Goal: Task Accomplishment & Management: Use online tool/utility

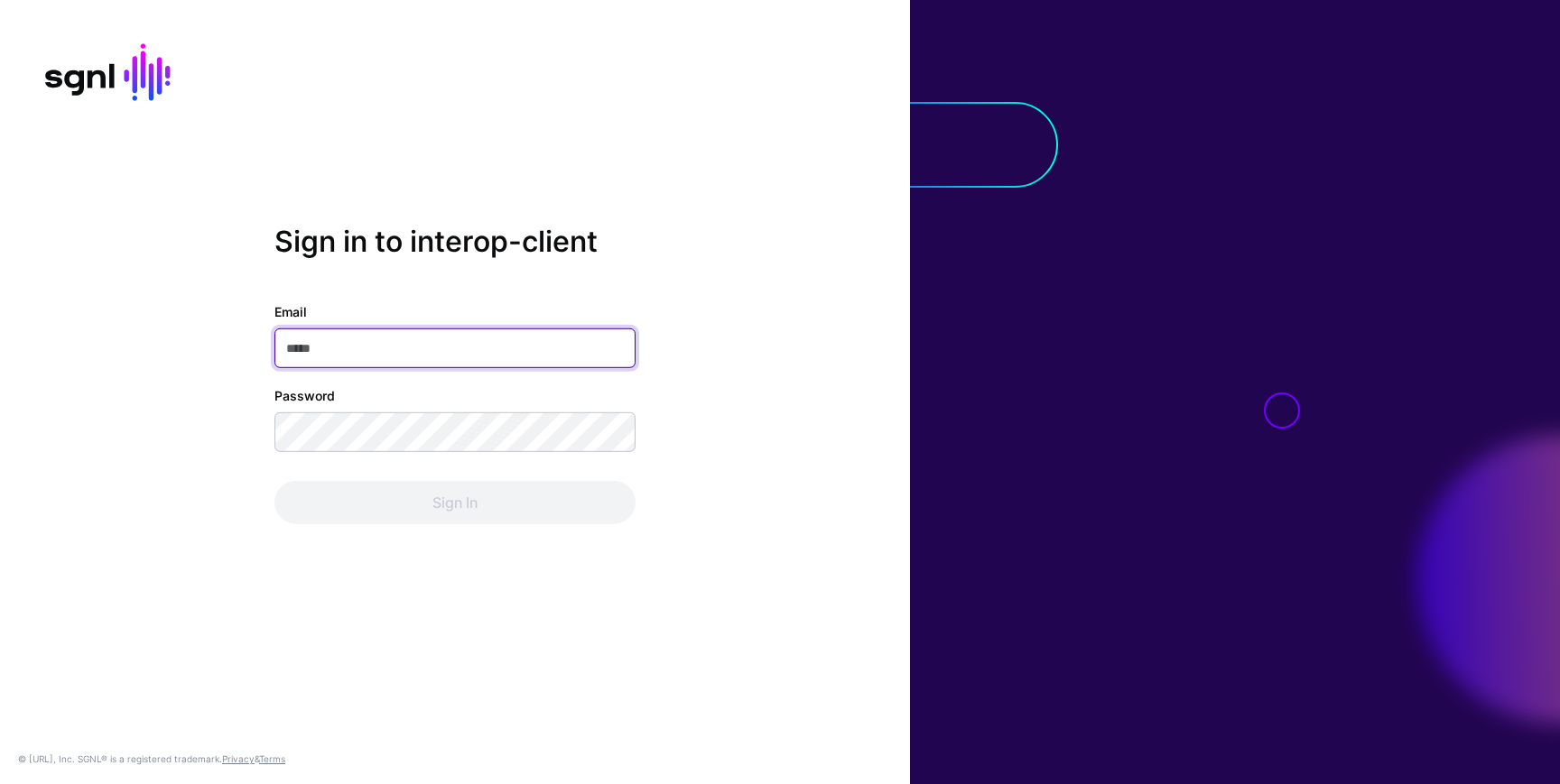
type input "**********"
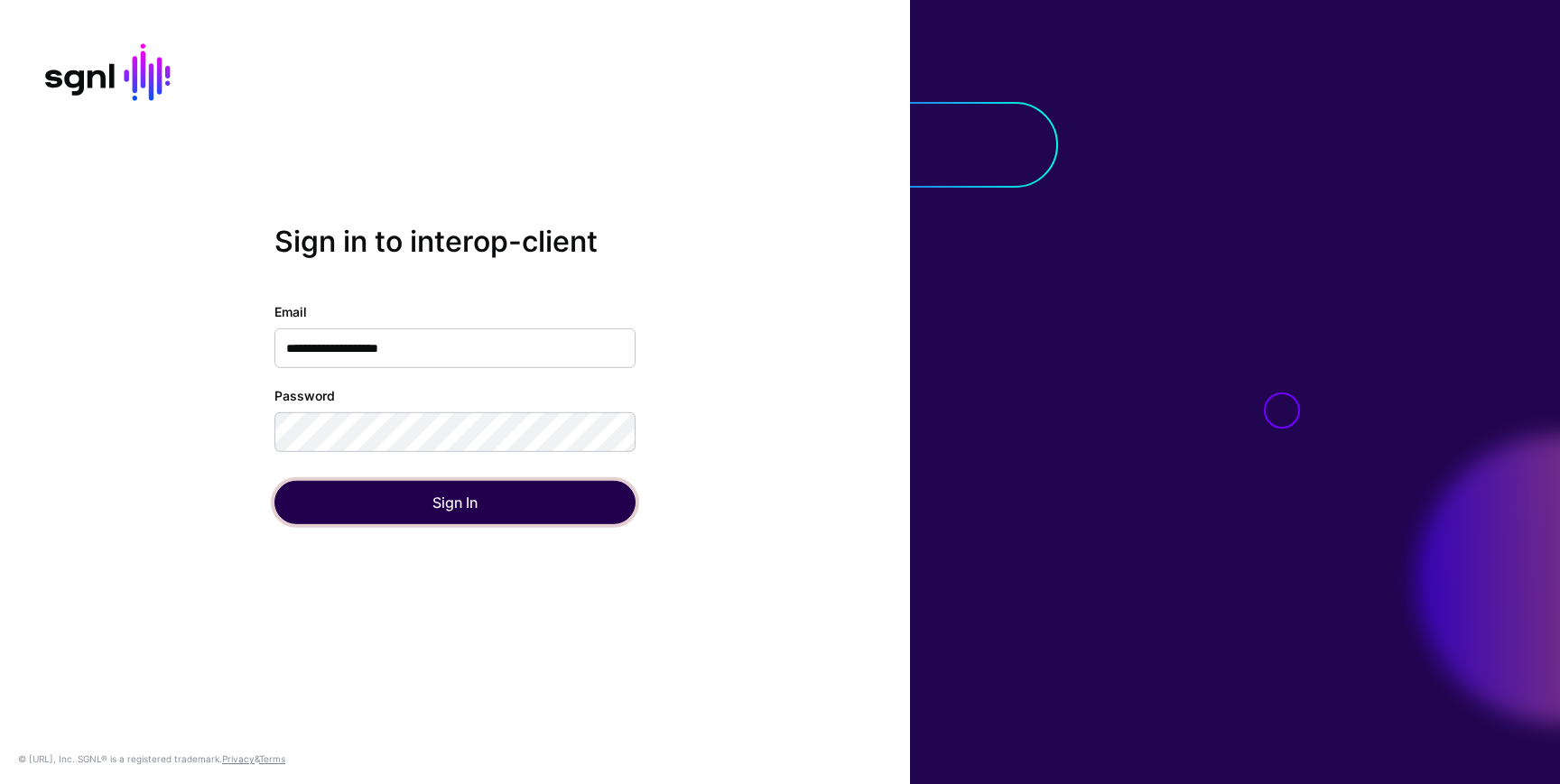
click at [300, 499] on button "Sign In" at bounding box center [455, 503] width 361 height 43
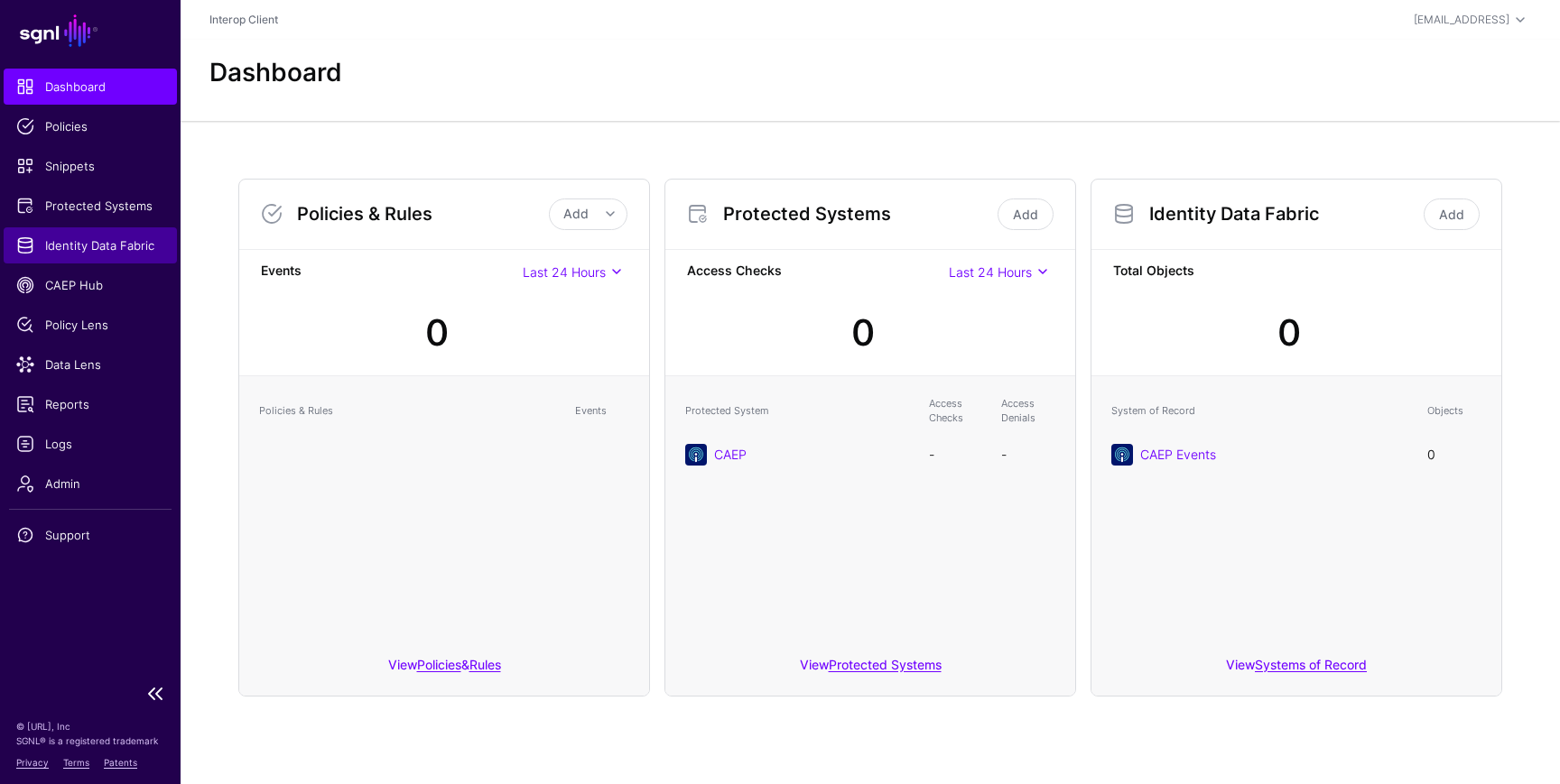
click at [94, 241] on span "Identity Data Fabric" at bounding box center [90, 245] width 148 height 18
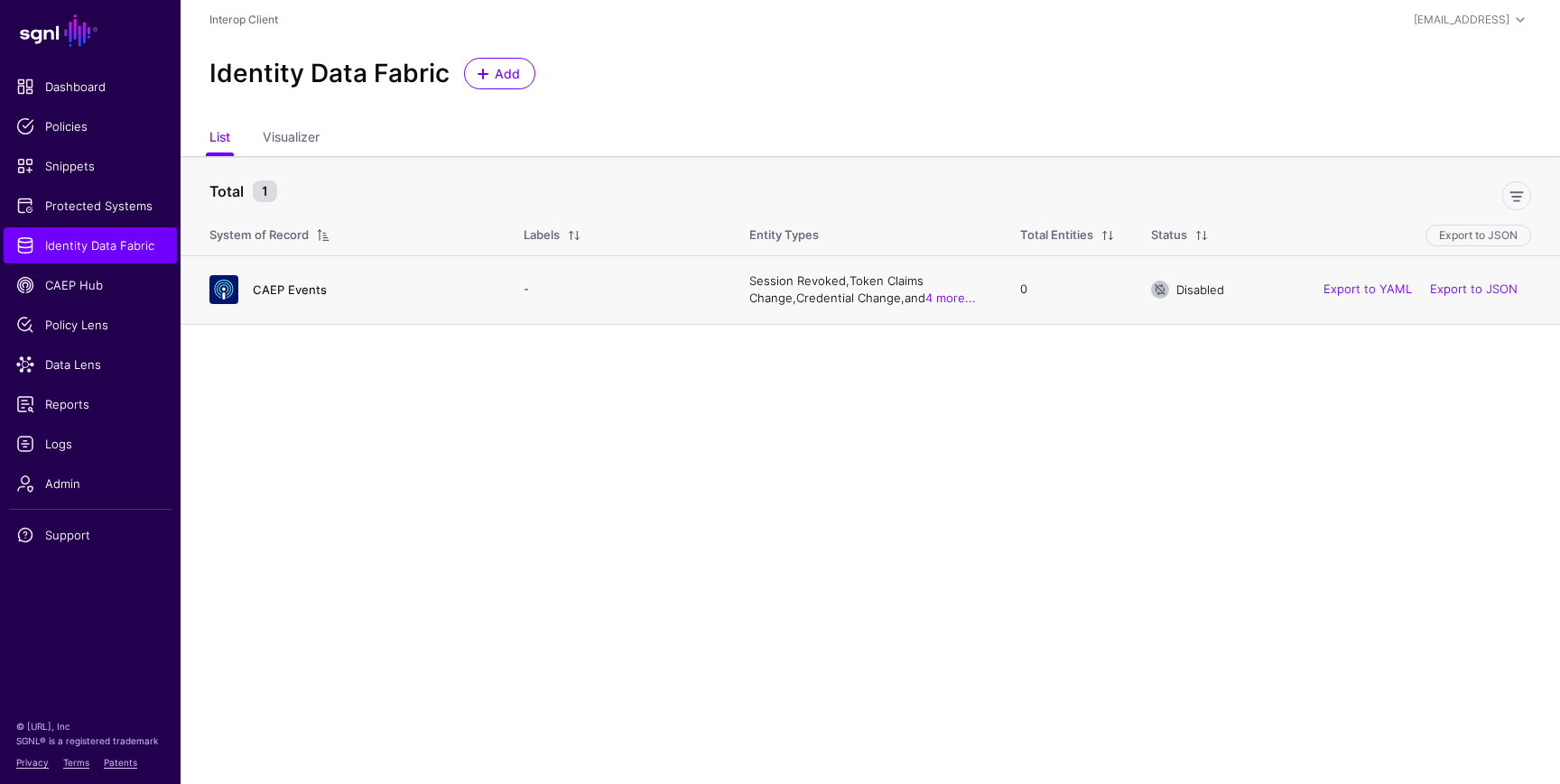
click at [289, 284] on link "CAEP Events" at bounding box center [290, 289] width 75 height 15
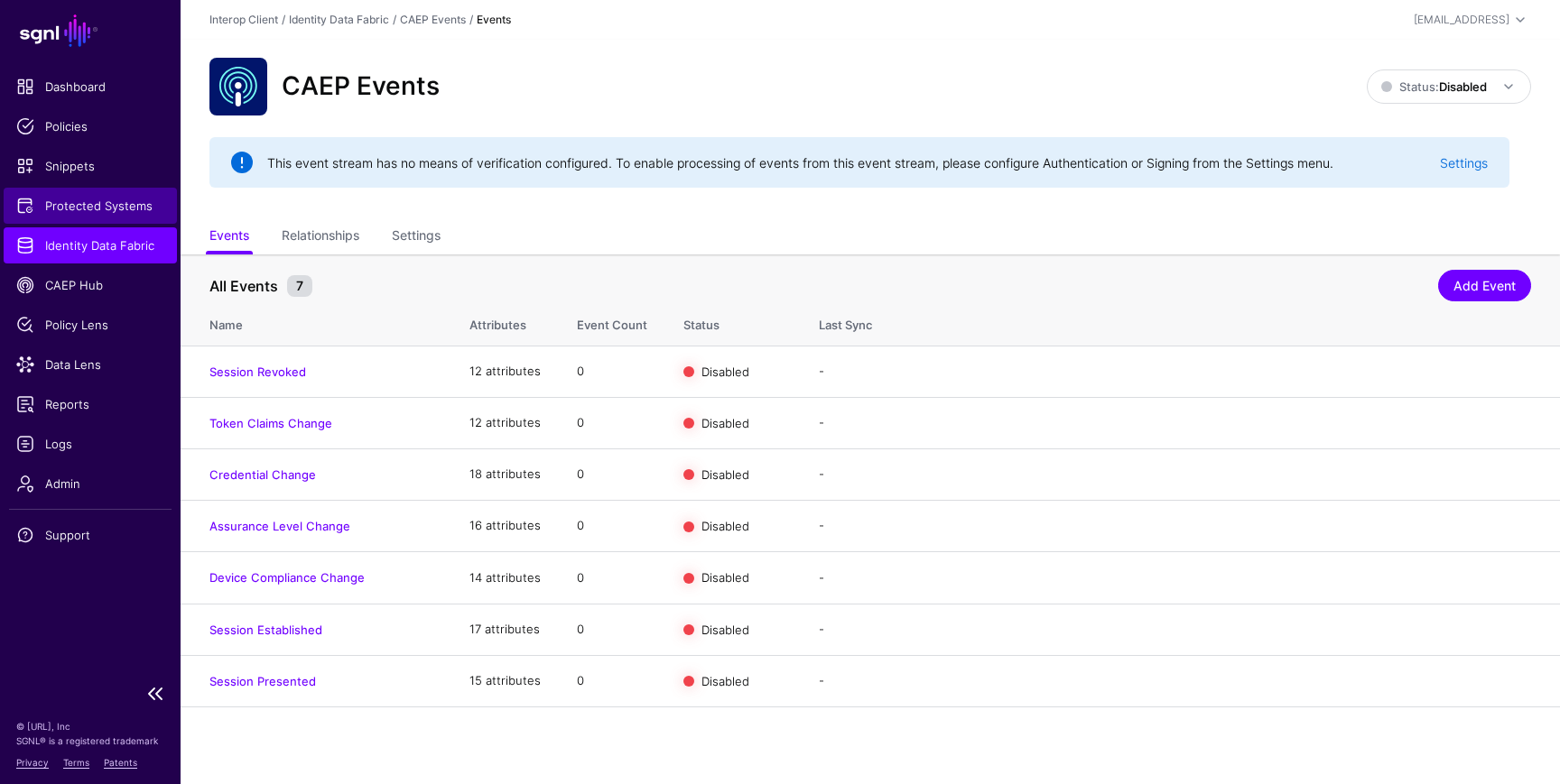
click at [129, 203] on span "Protected Systems" at bounding box center [90, 206] width 148 height 18
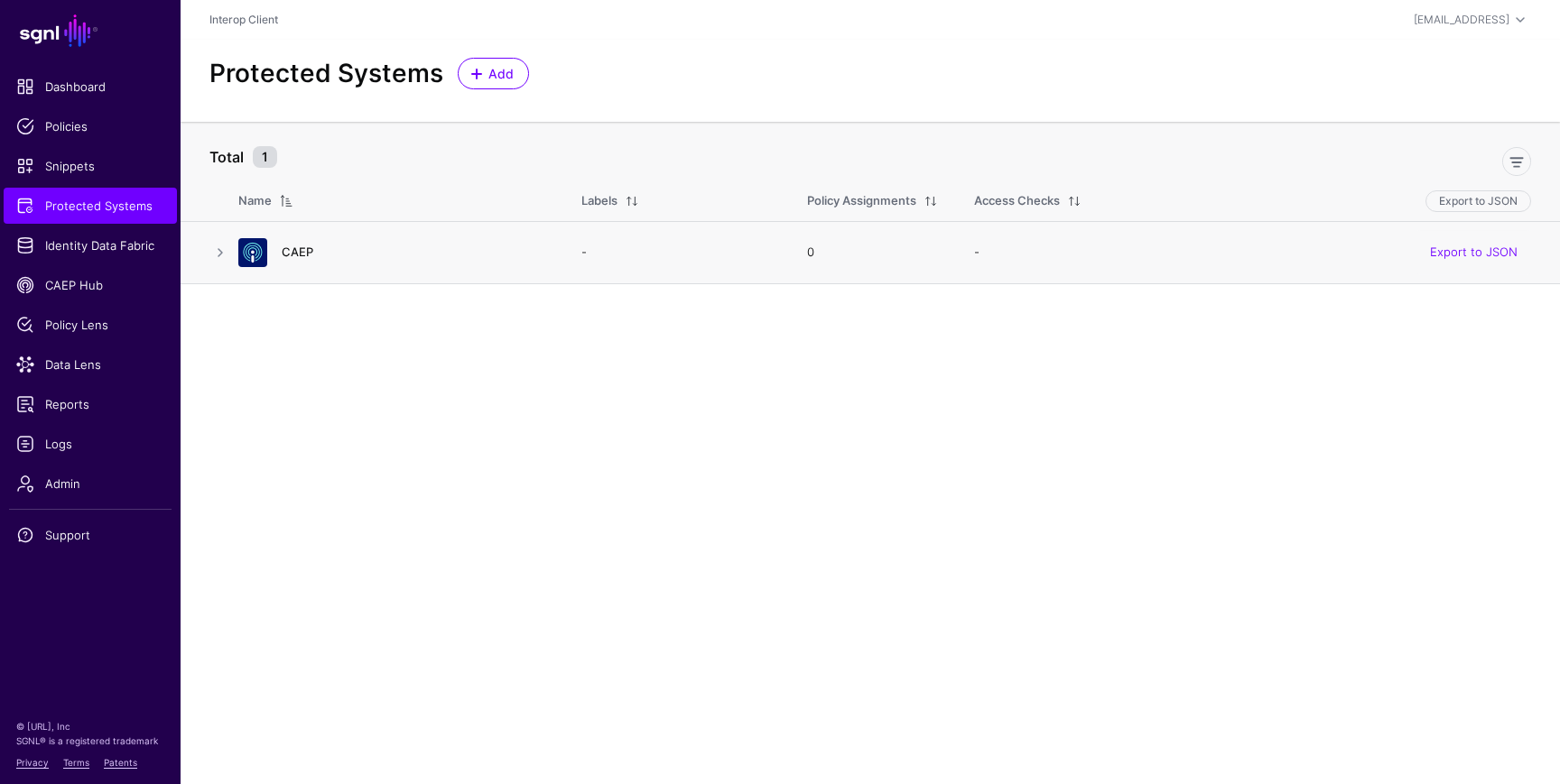
click at [293, 250] on link "CAEP" at bounding box center [297, 252] width 31 height 15
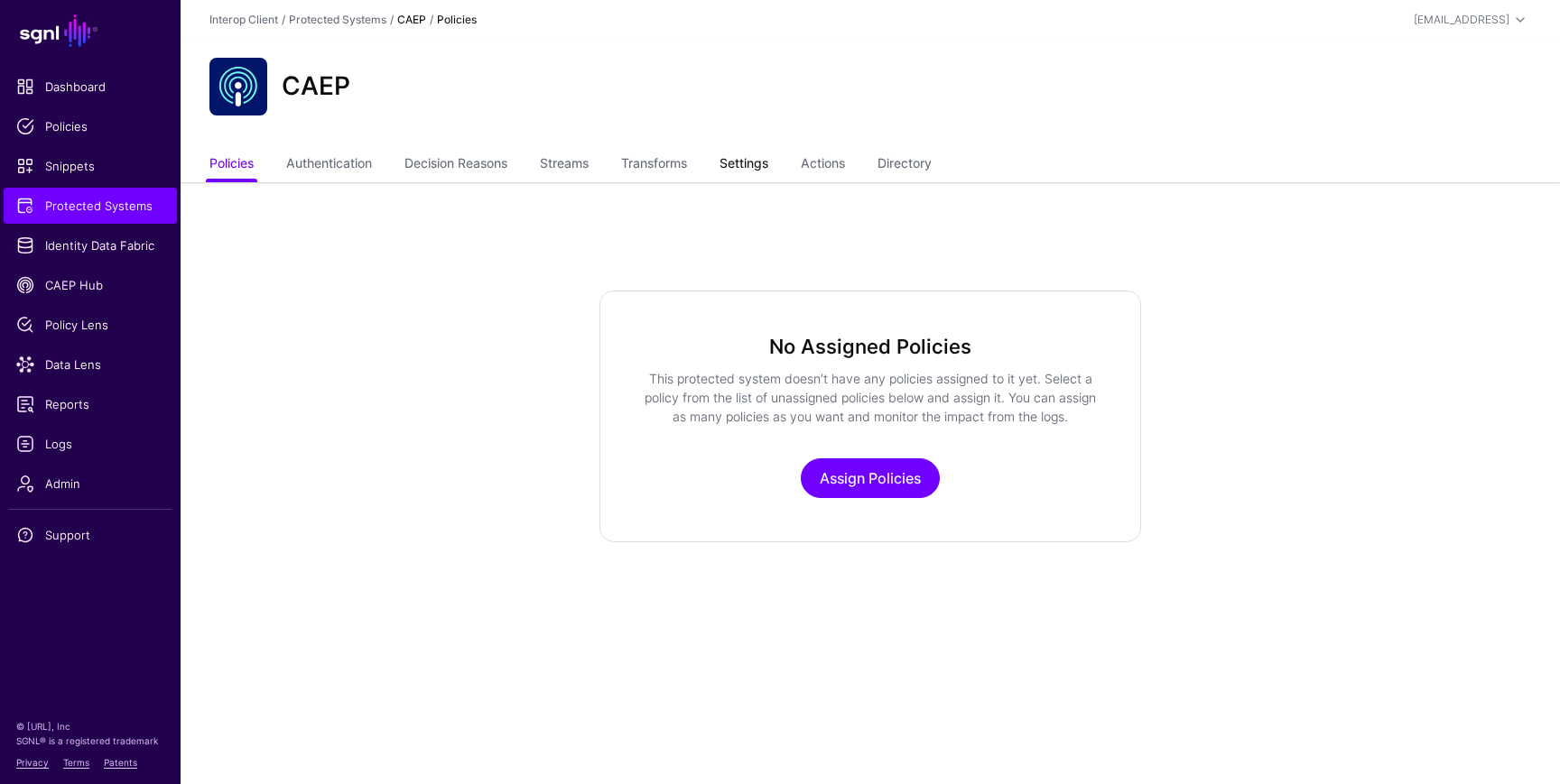
click at [737, 161] on link "Settings" at bounding box center [744, 165] width 49 height 34
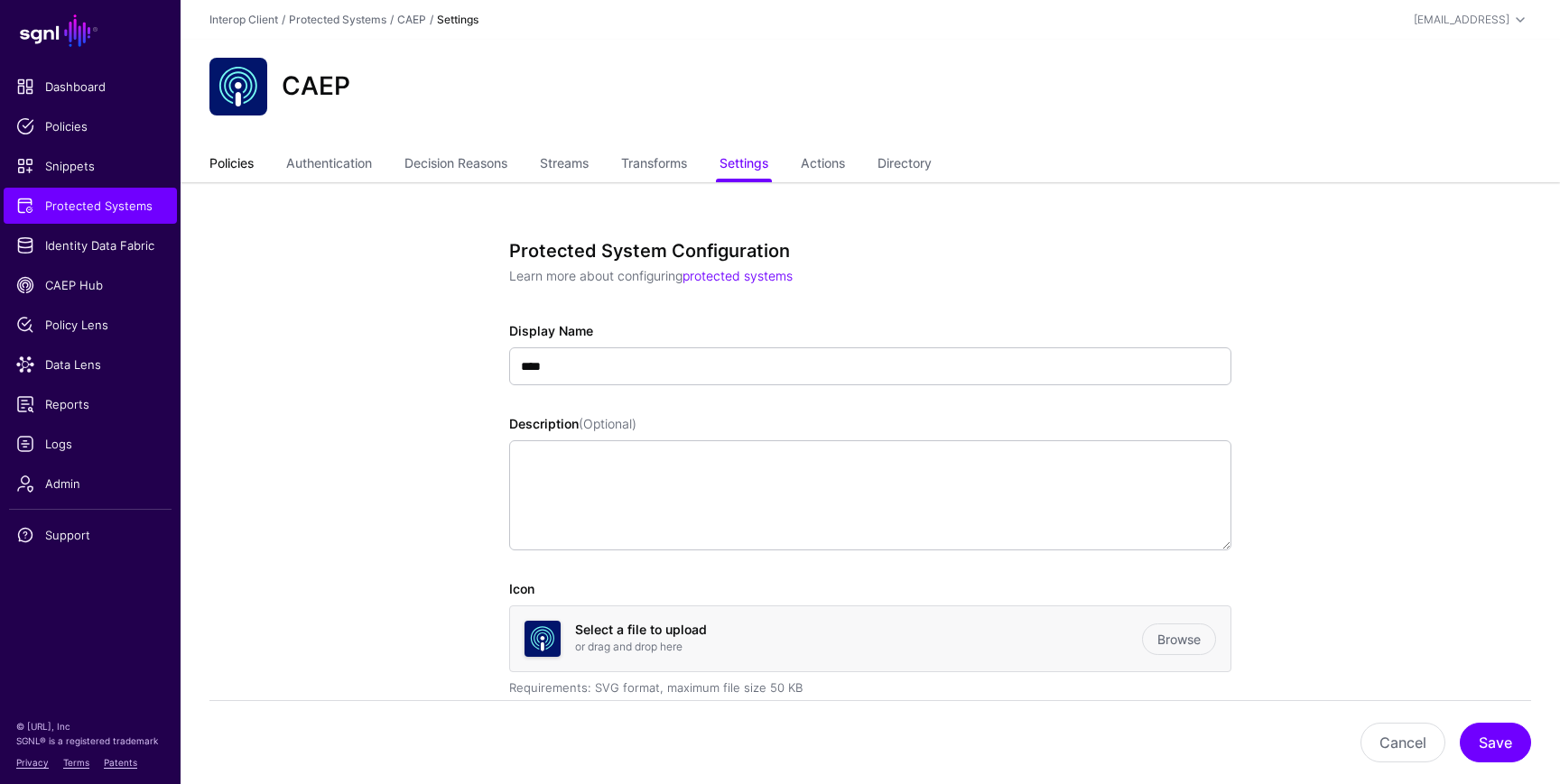
click at [234, 165] on link "Policies" at bounding box center [231, 165] width 44 height 34
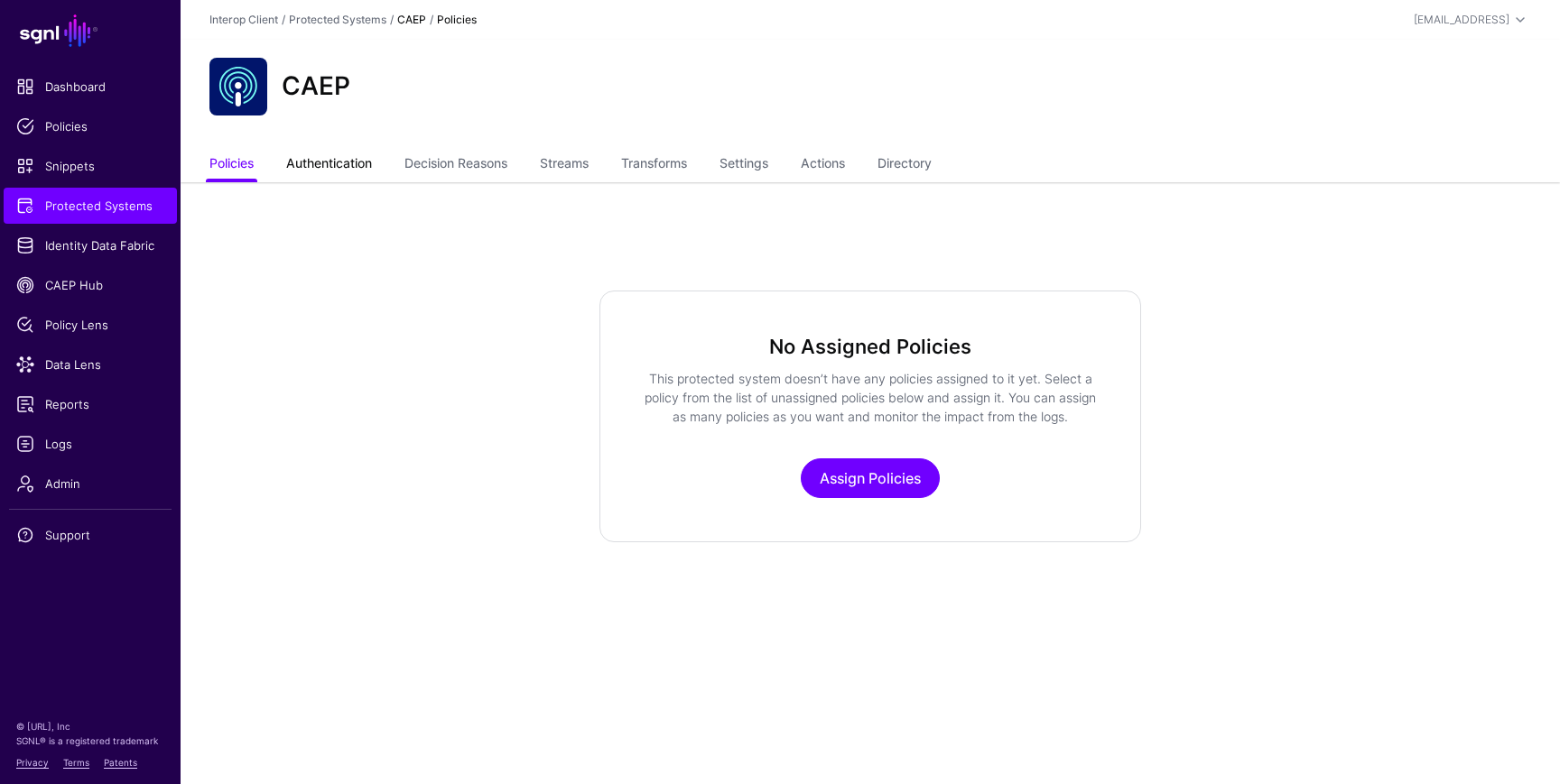
click at [300, 169] on link "Authentication" at bounding box center [328, 165] width 85 height 34
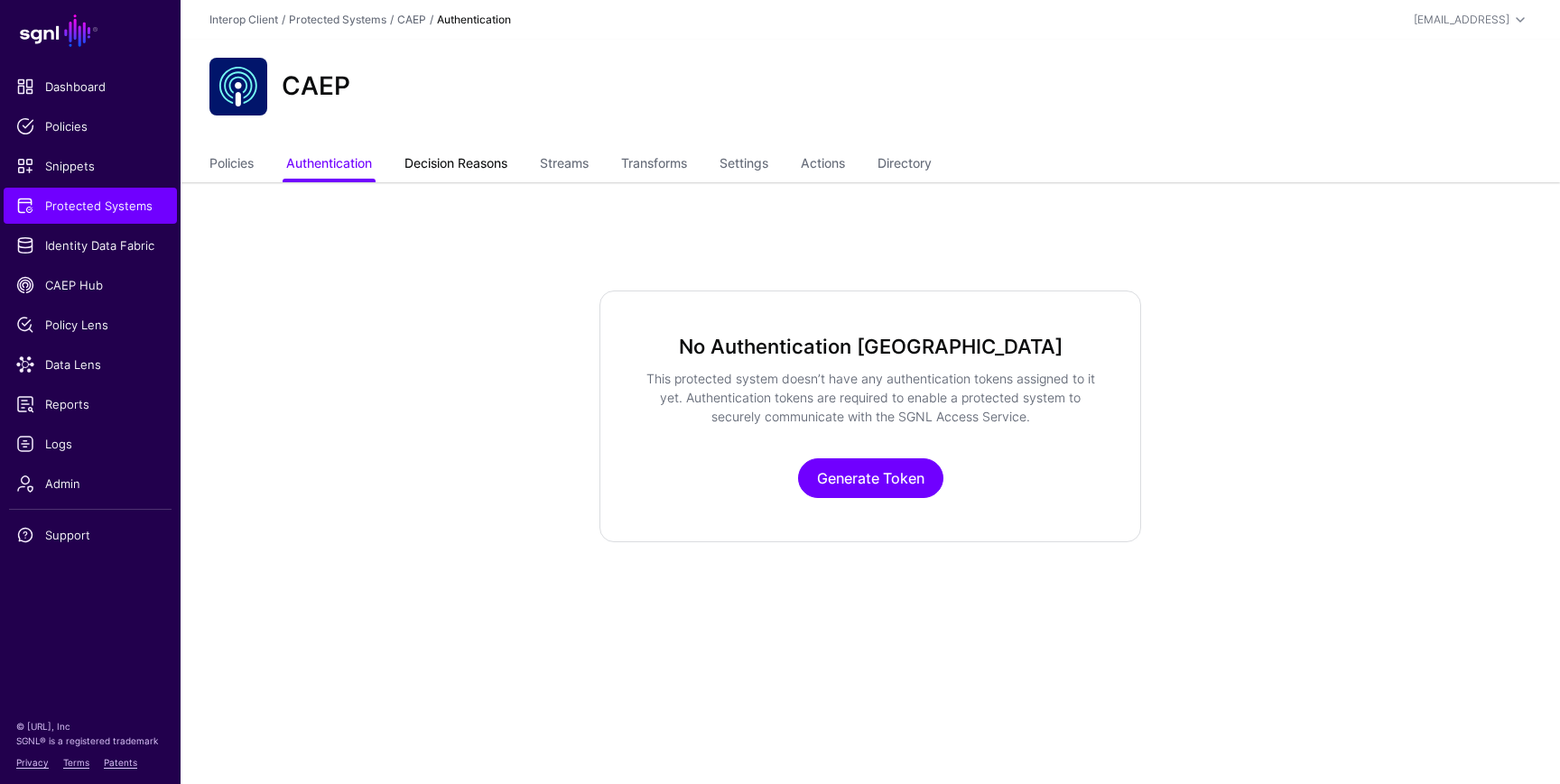
click at [458, 149] on link "Decision Reasons" at bounding box center [456, 165] width 103 height 34
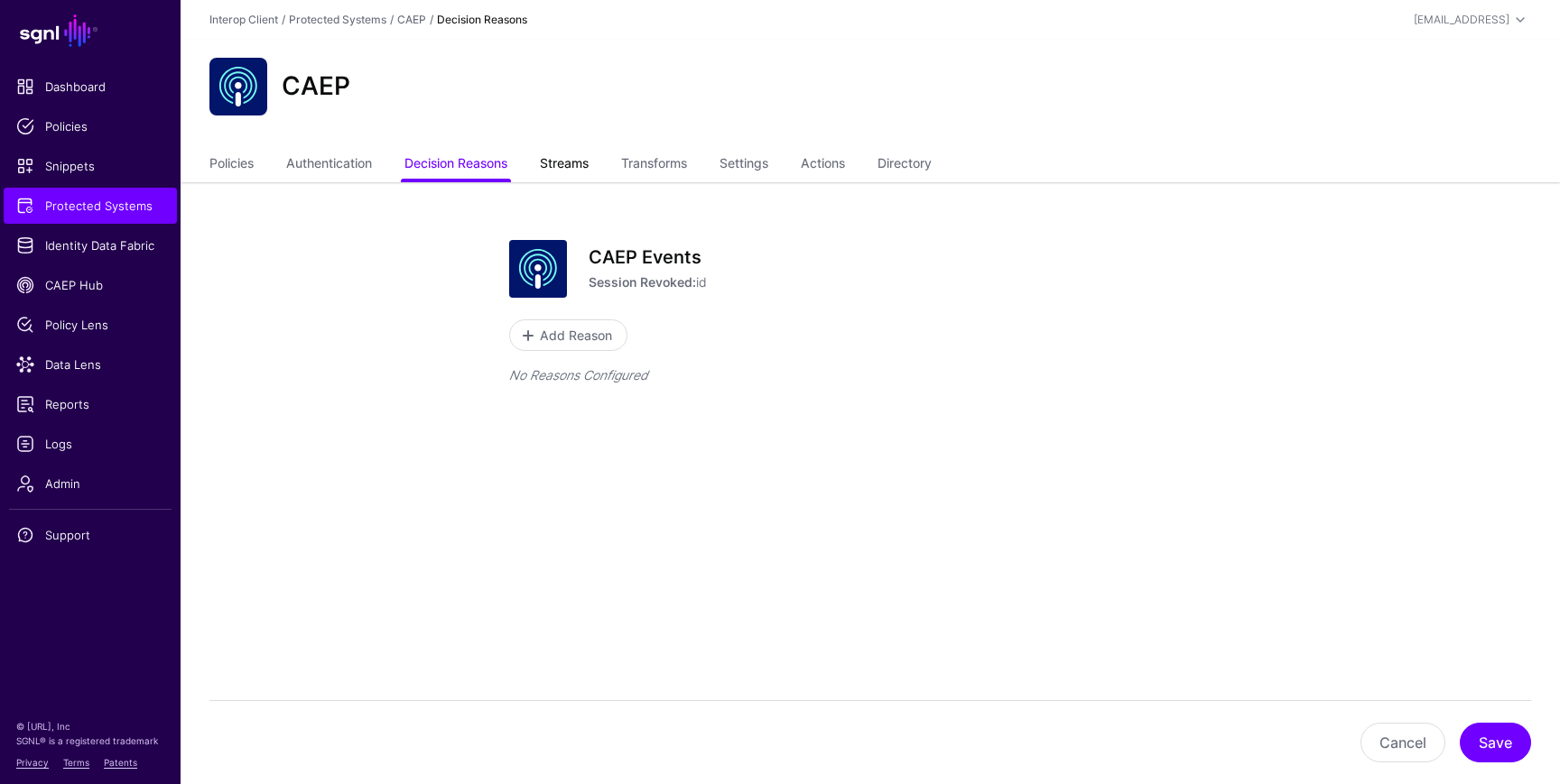
click at [574, 178] on link "Streams" at bounding box center [565, 165] width 49 height 34
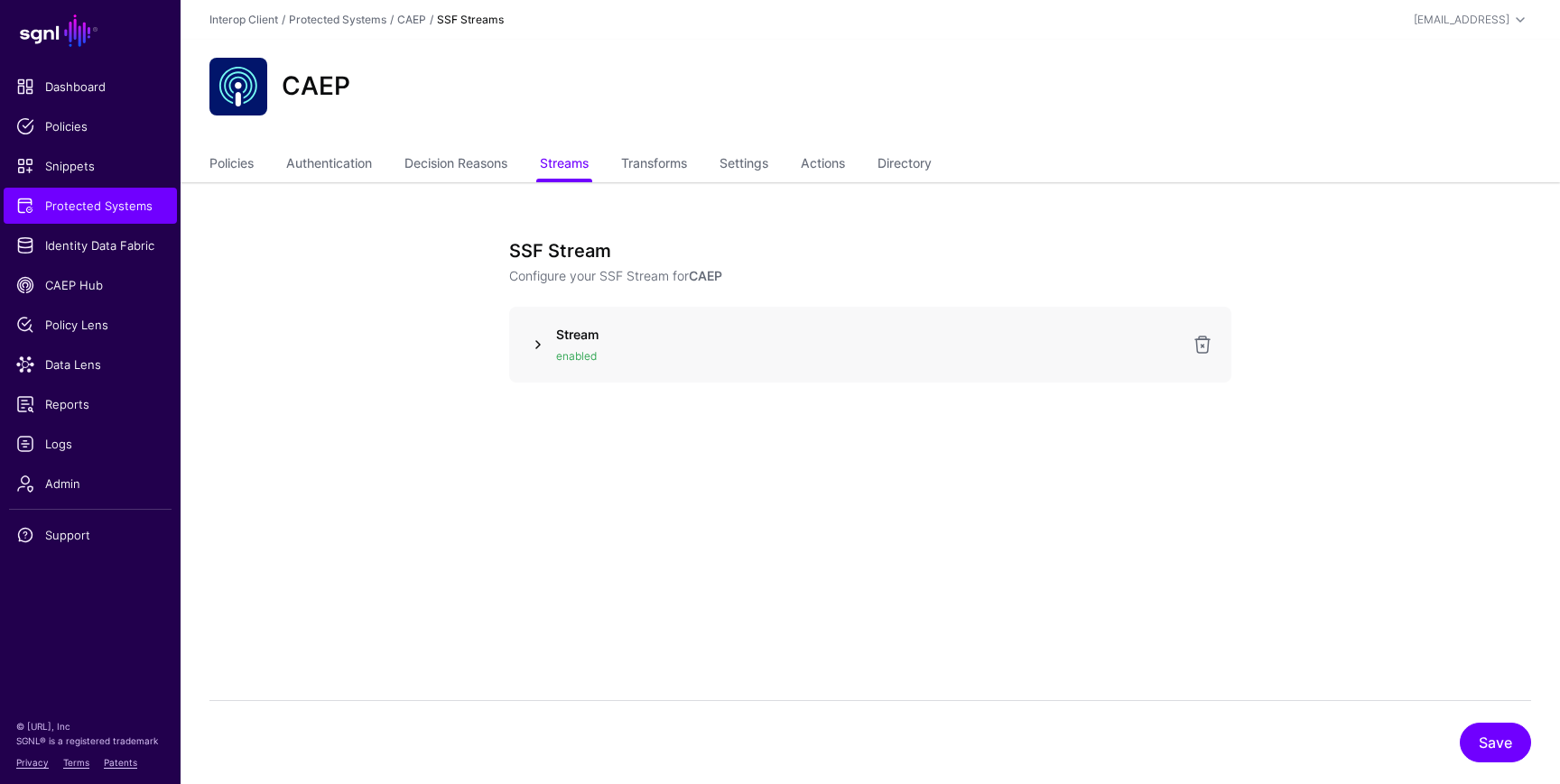
click at [538, 348] on link at bounding box center [538, 345] width 22 height 22
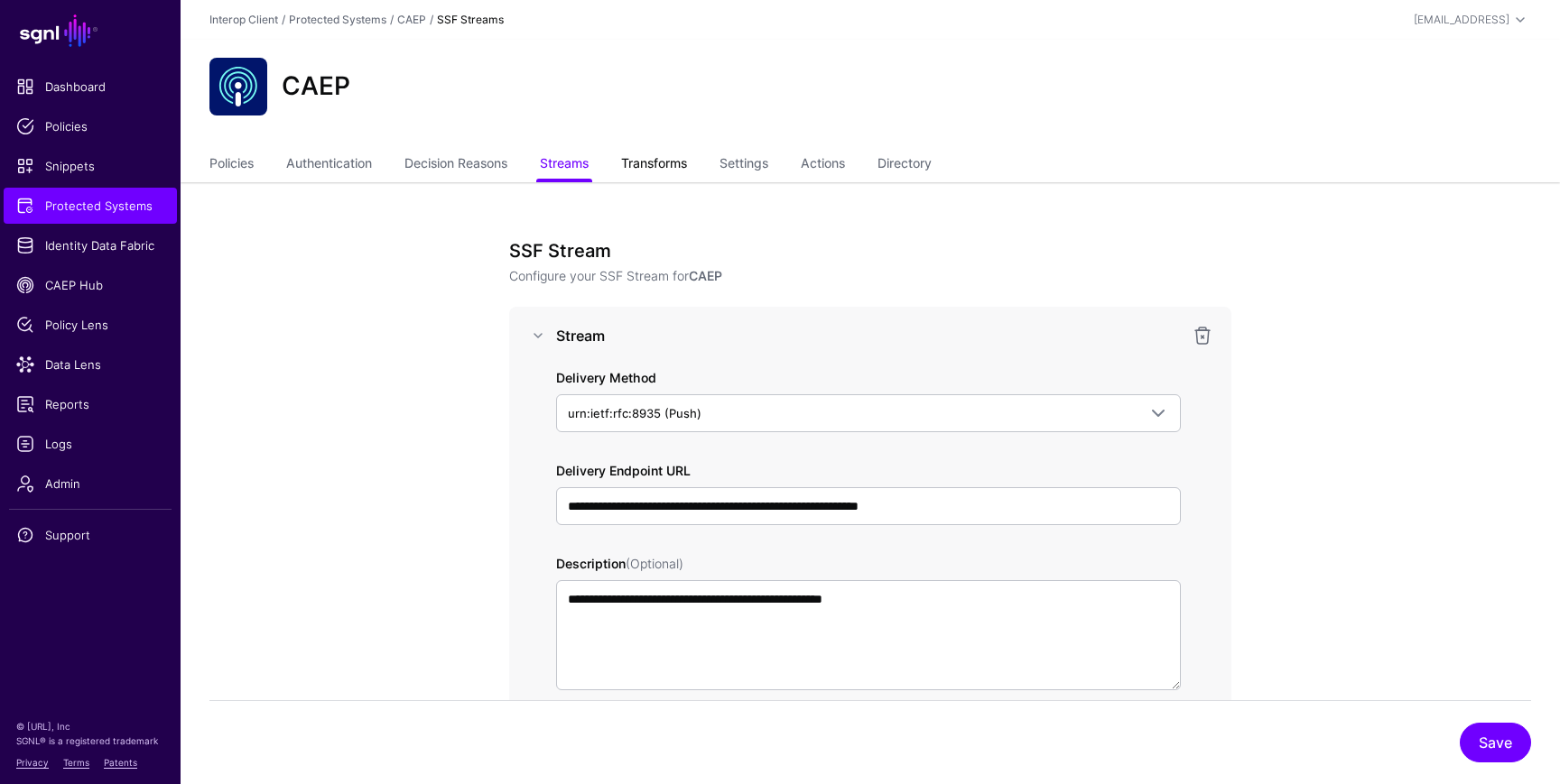
click at [674, 163] on link "Transforms" at bounding box center [654, 165] width 66 height 34
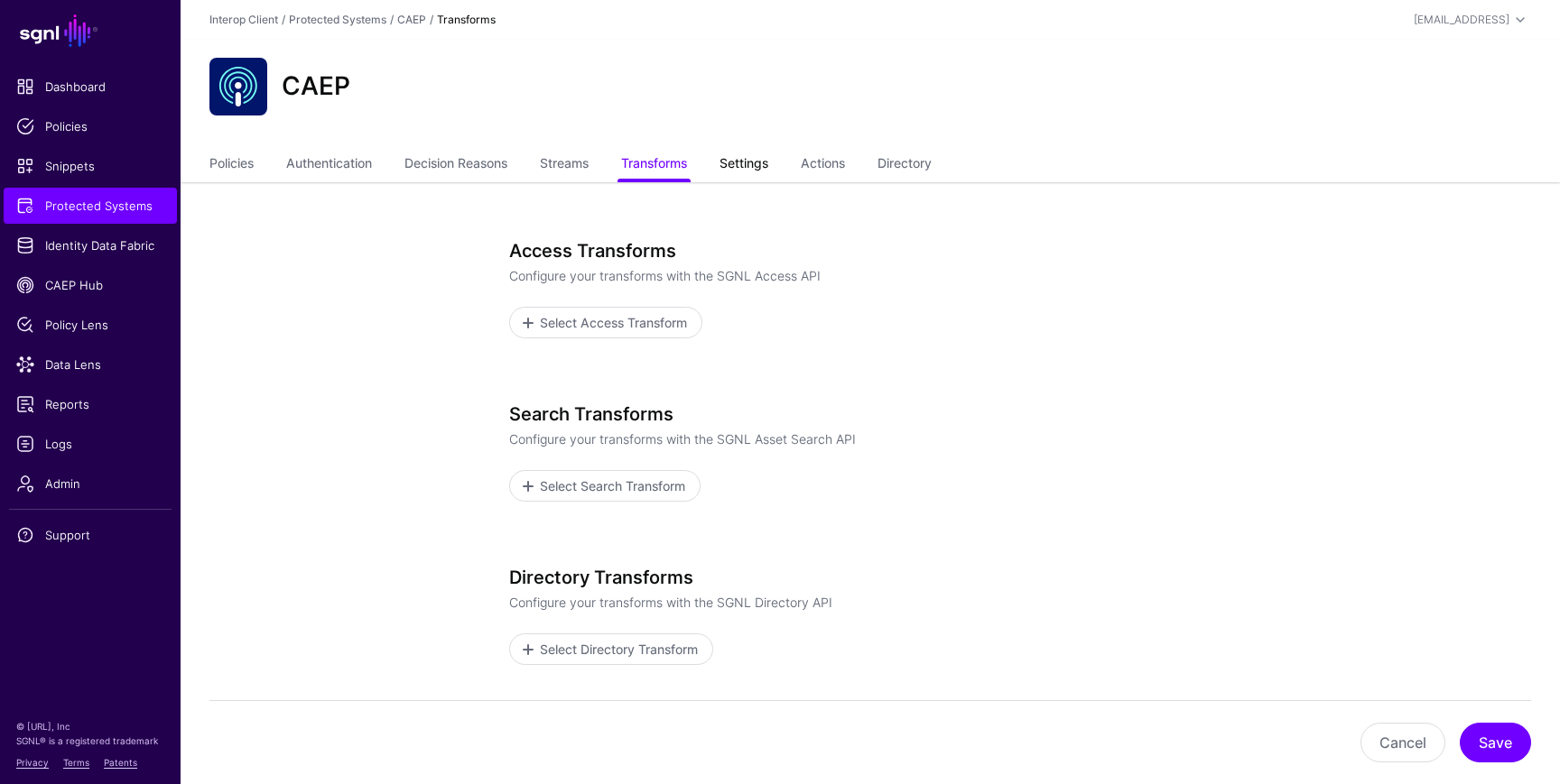
click at [753, 159] on link "Settings" at bounding box center [744, 165] width 49 height 34
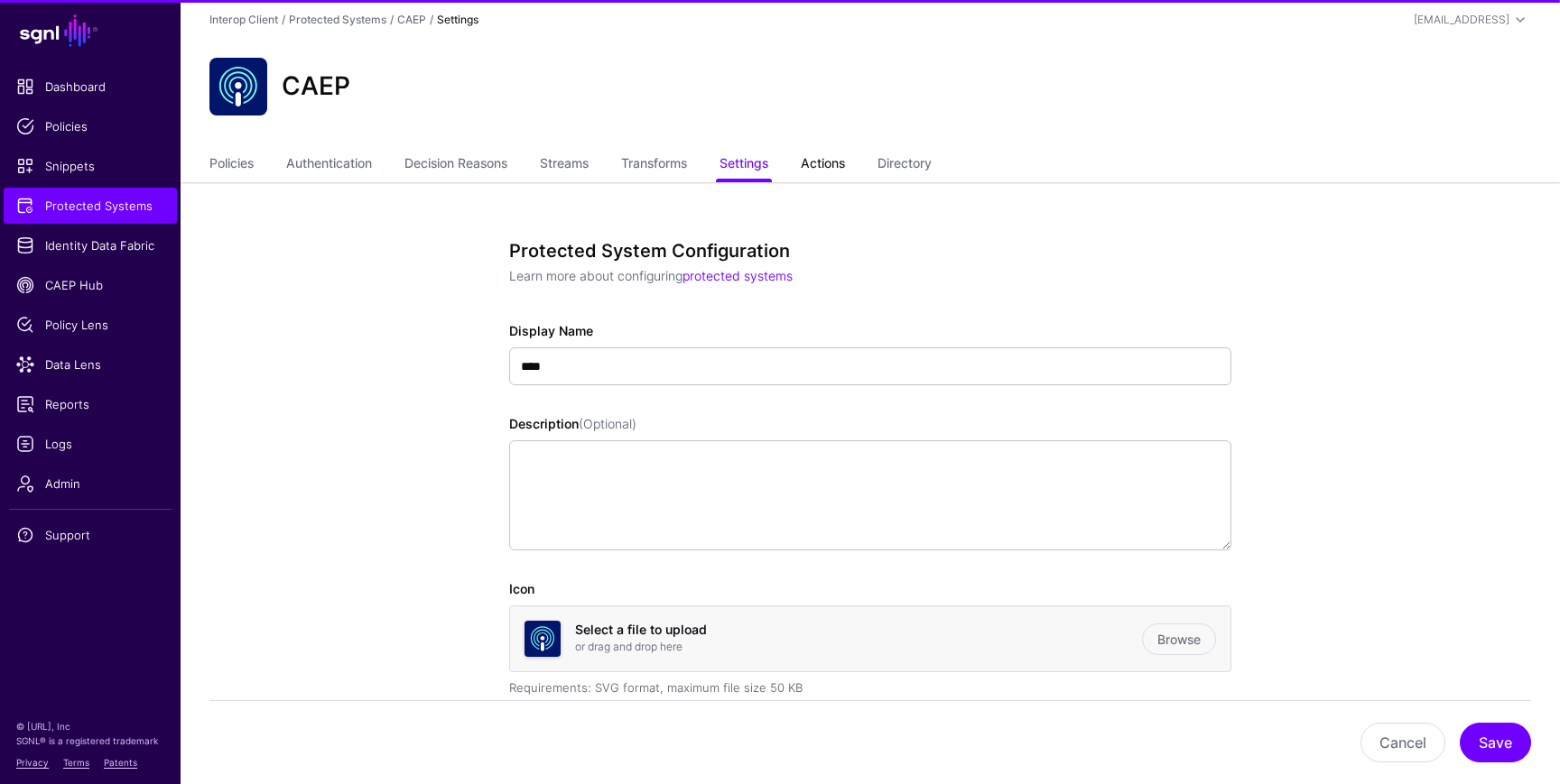
click at [835, 163] on link "Actions" at bounding box center [823, 165] width 44 height 34
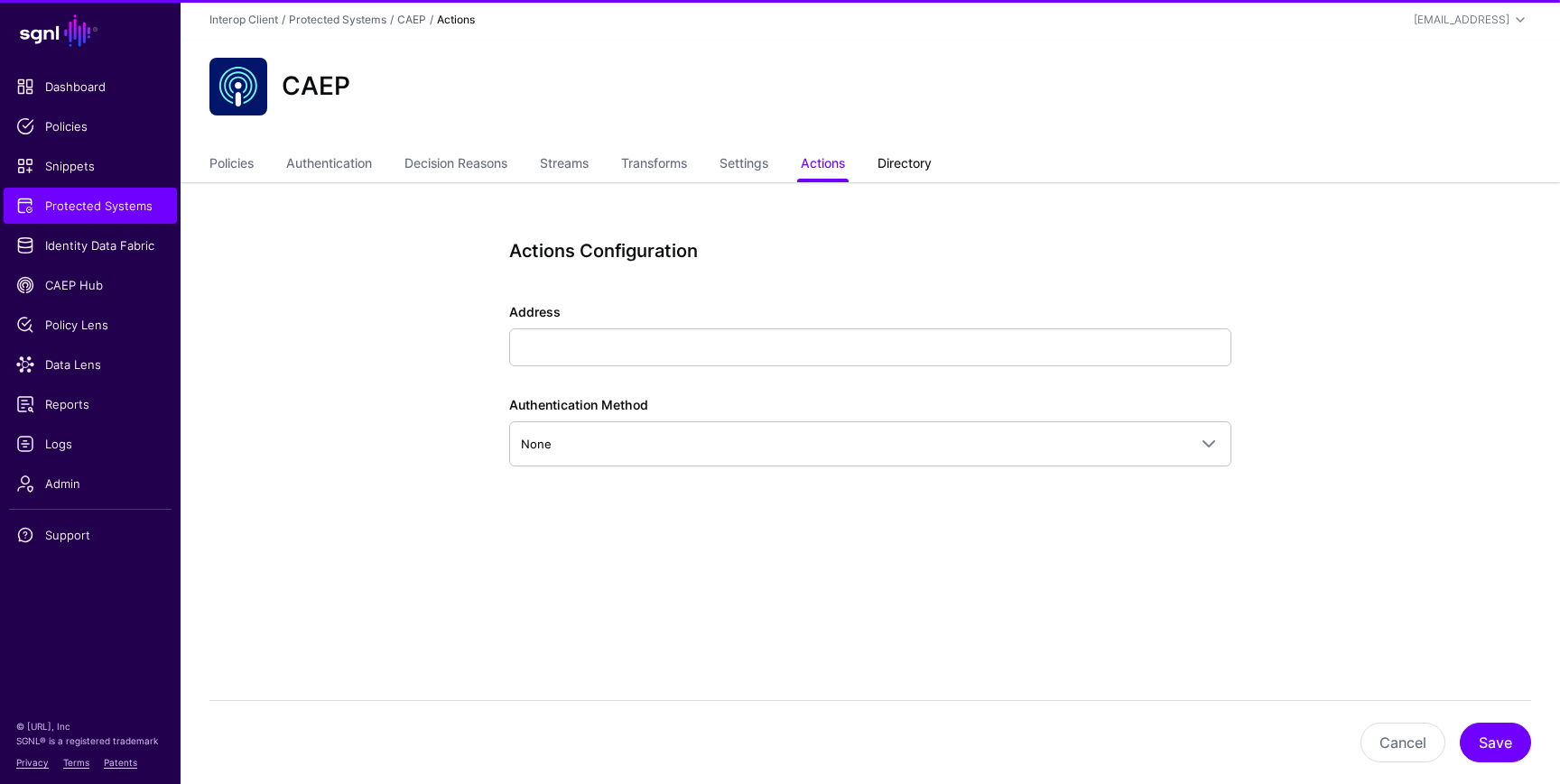
click at [908, 165] on link "Directory" at bounding box center [904, 165] width 54 height 34
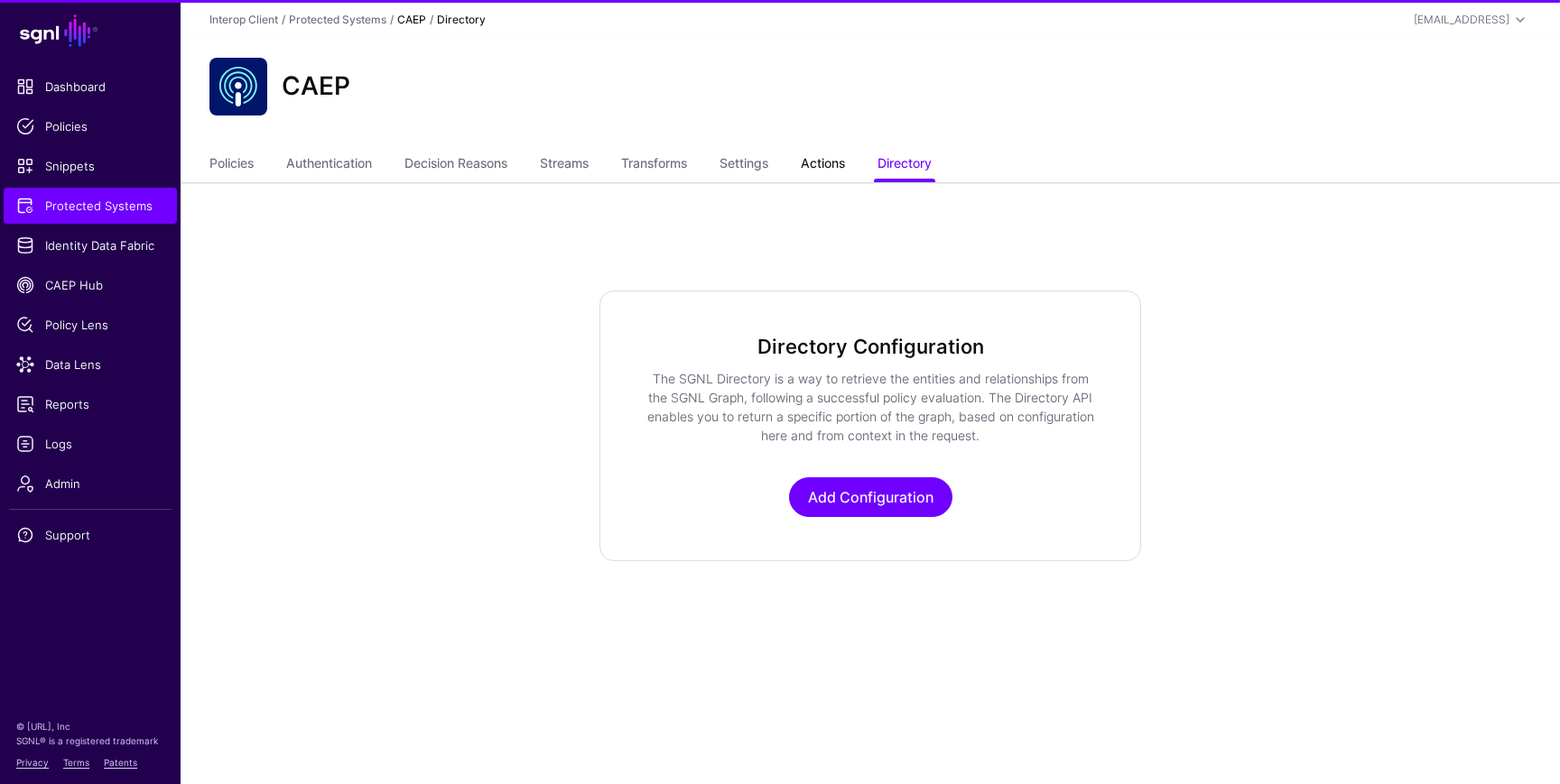
click at [845, 174] on link "Actions" at bounding box center [823, 165] width 44 height 34
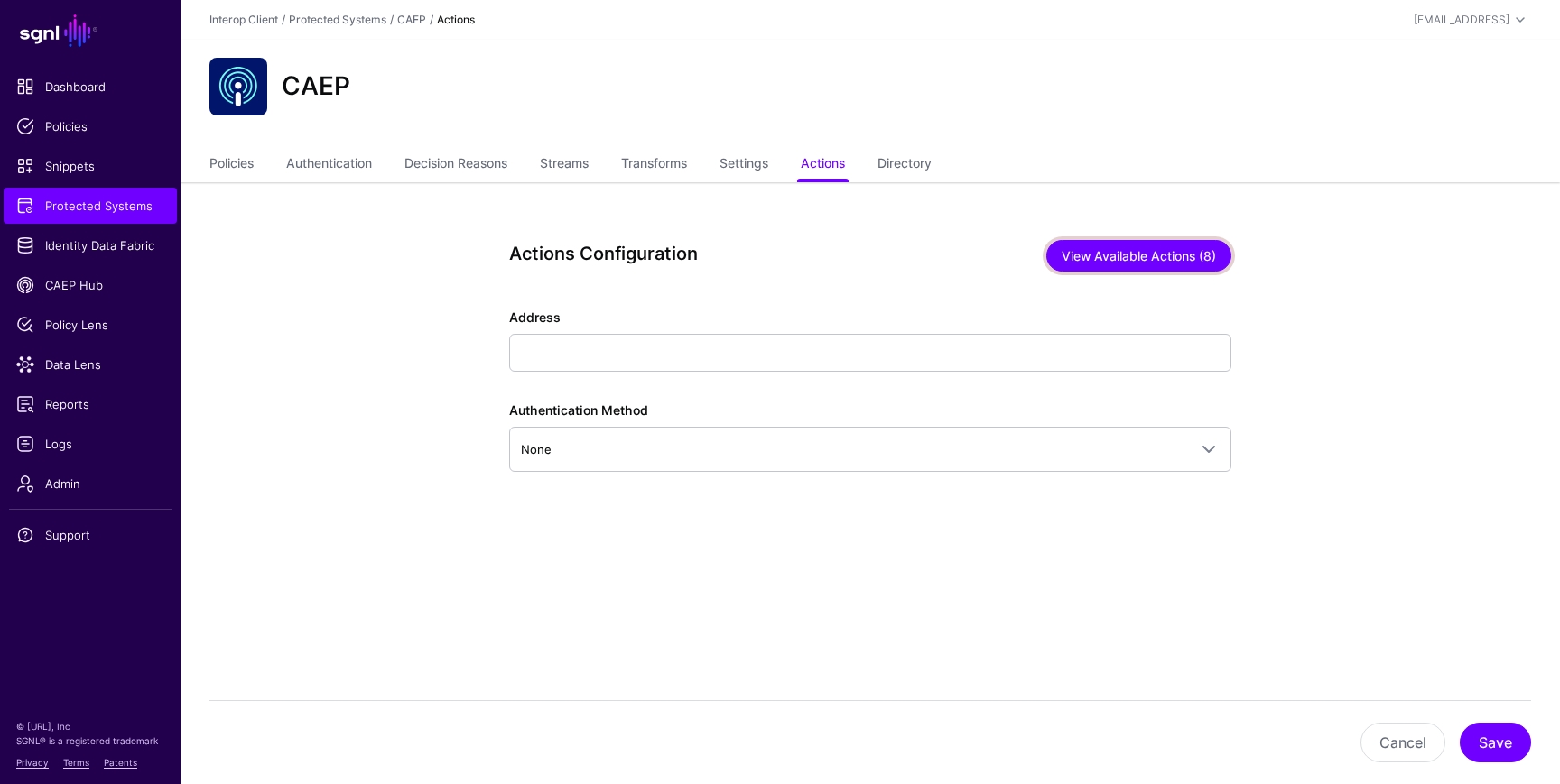
click at [1074, 253] on button "View Available Actions (8)" at bounding box center [1138, 256] width 185 height 31
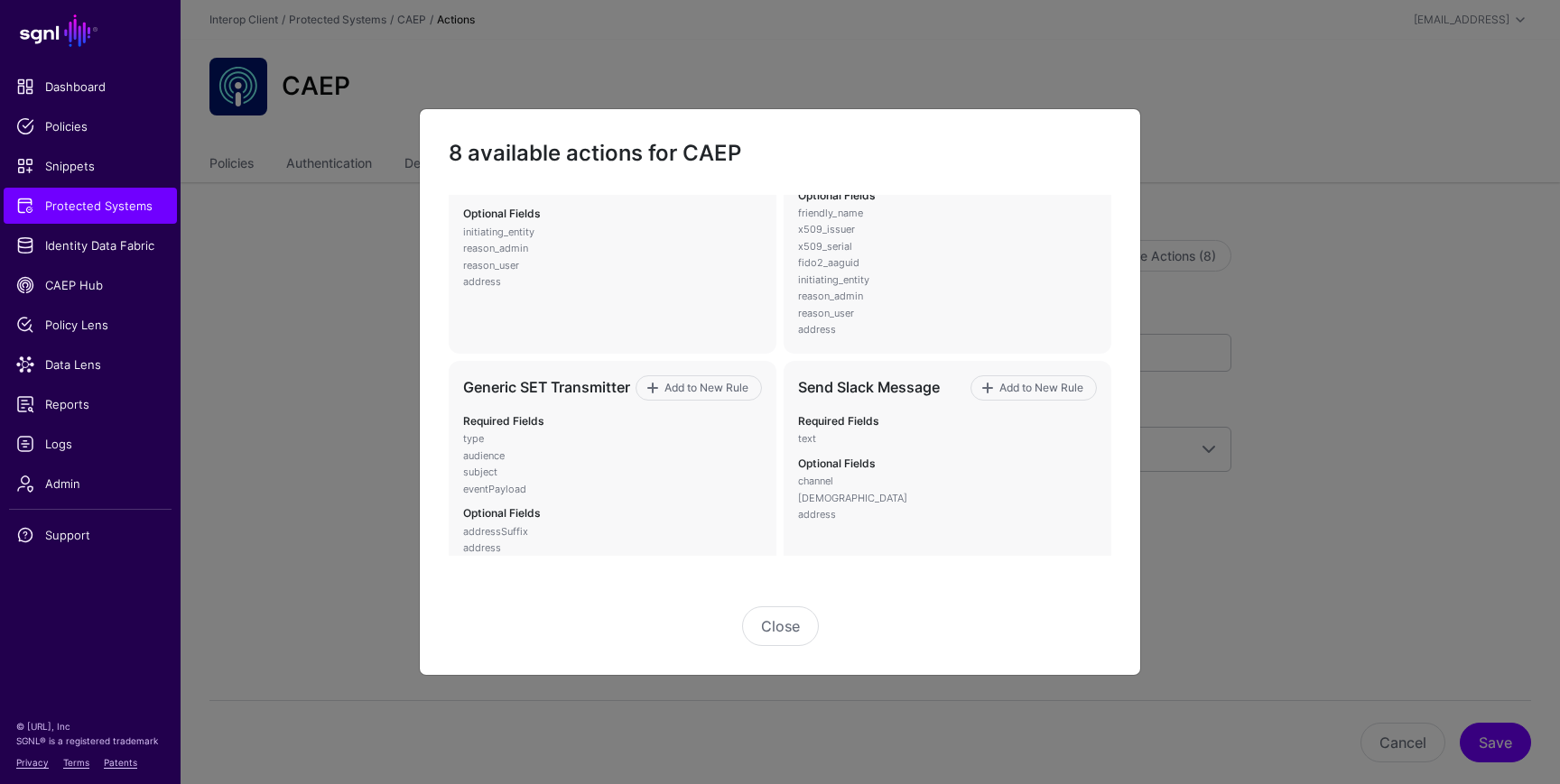
scroll to position [760, 0]
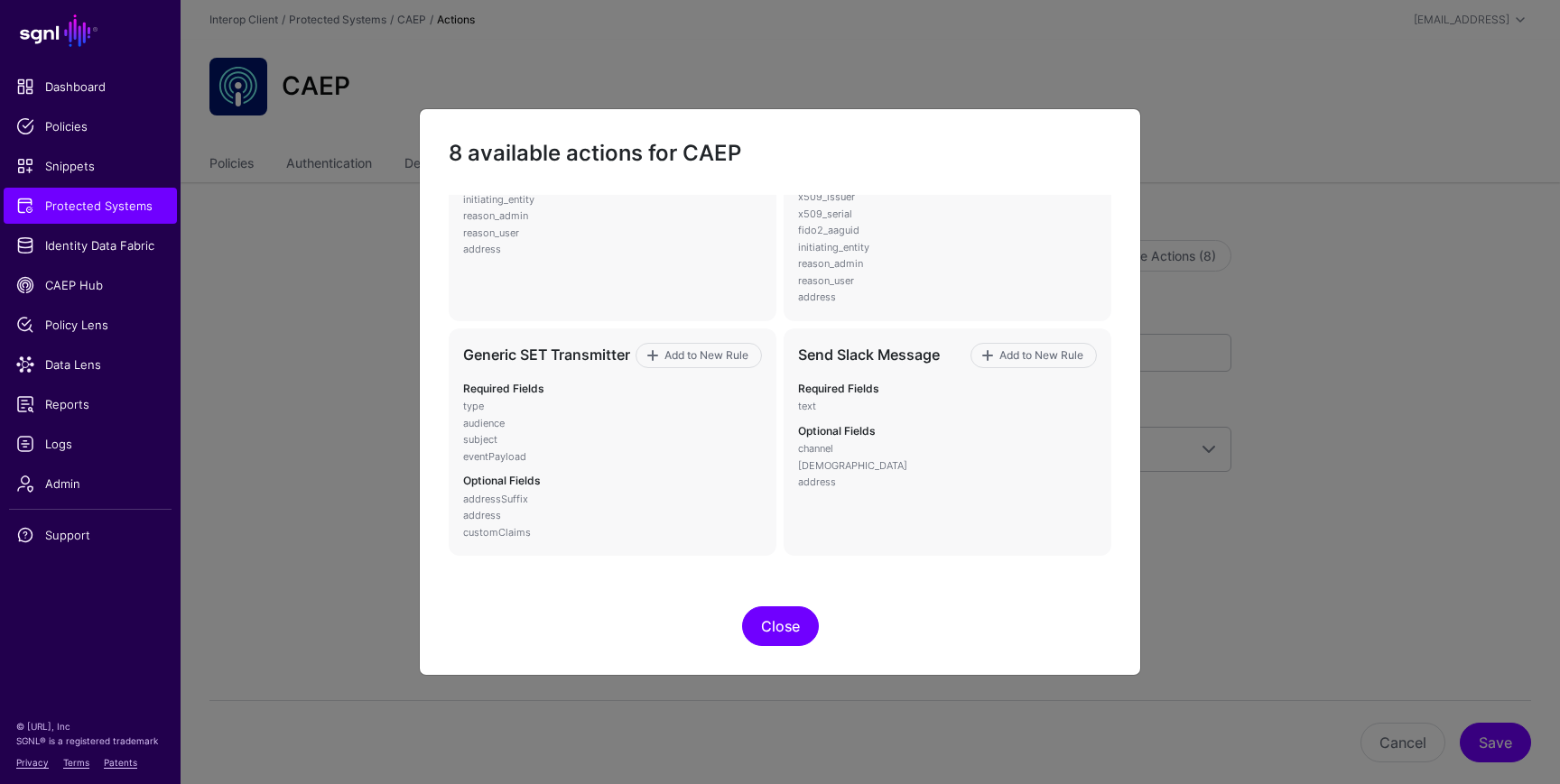
click at [774, 622] on button "Close" at bounding box center [780, 626] width 76 height 40
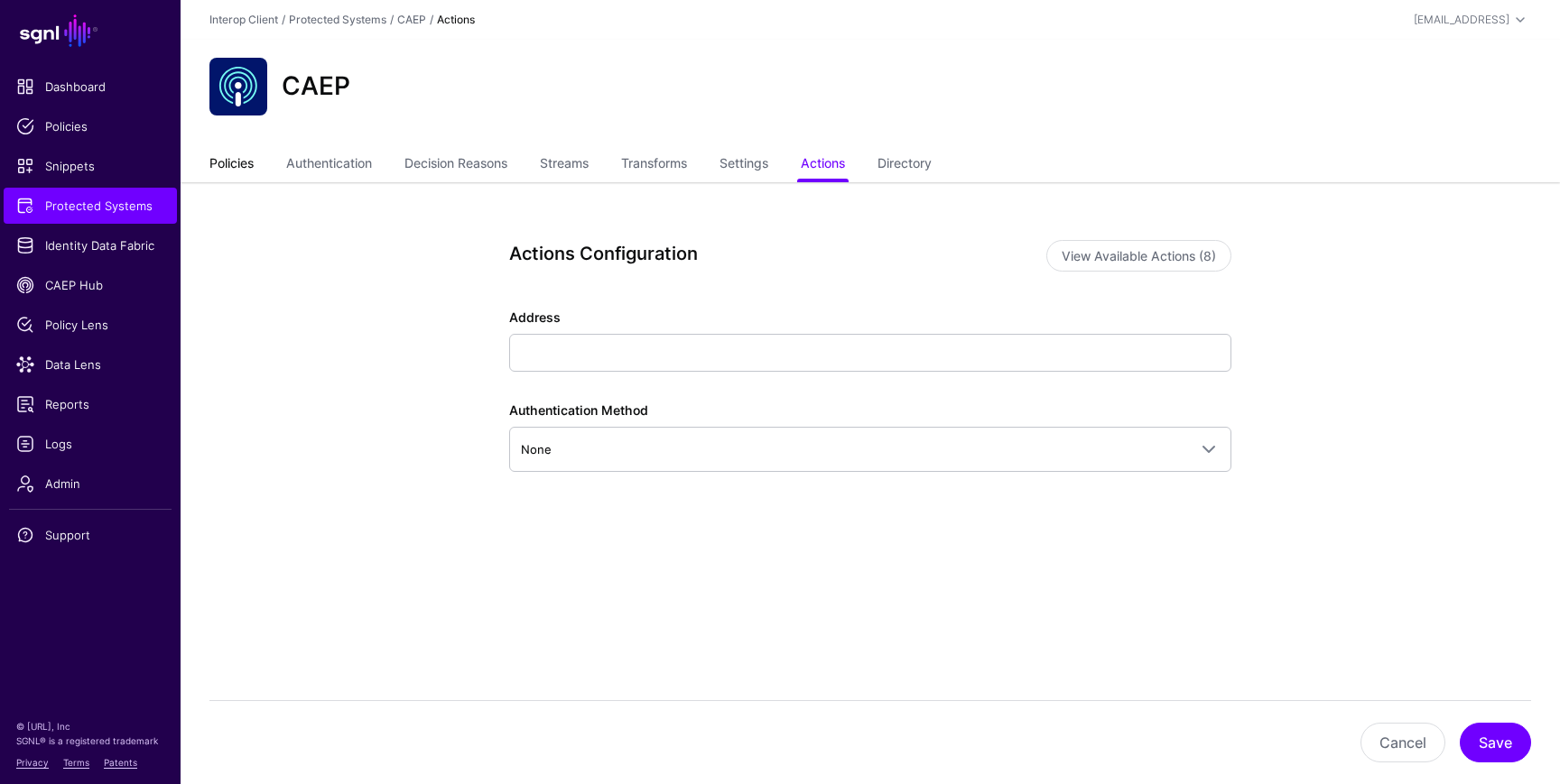
click at [253, 163] on link "Policies" at bounding box center [231, 165] width 44 height 34
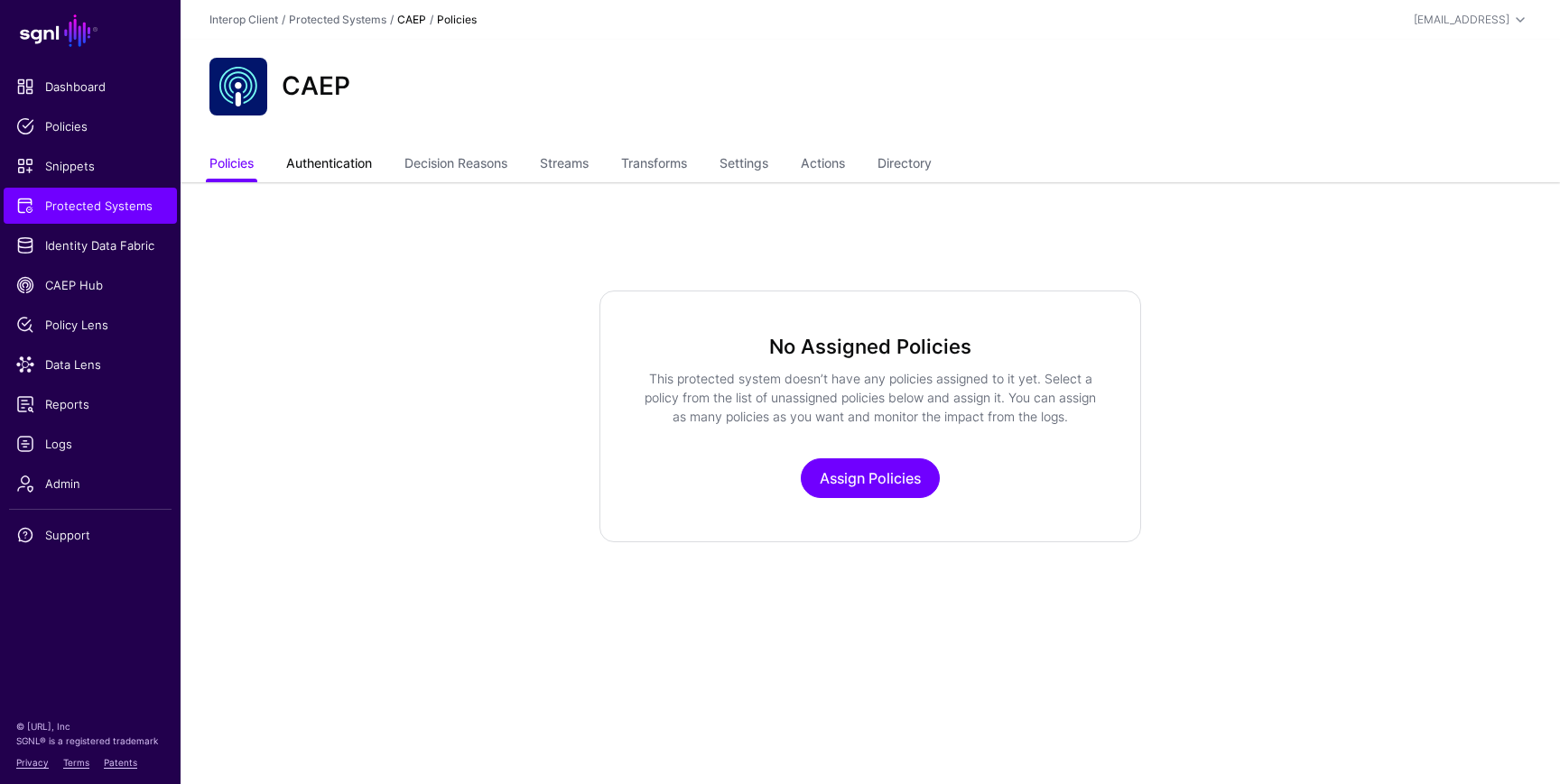
click at [324, 165] on link "Authentication" at bounding box center [328, 165] width 85 height 34
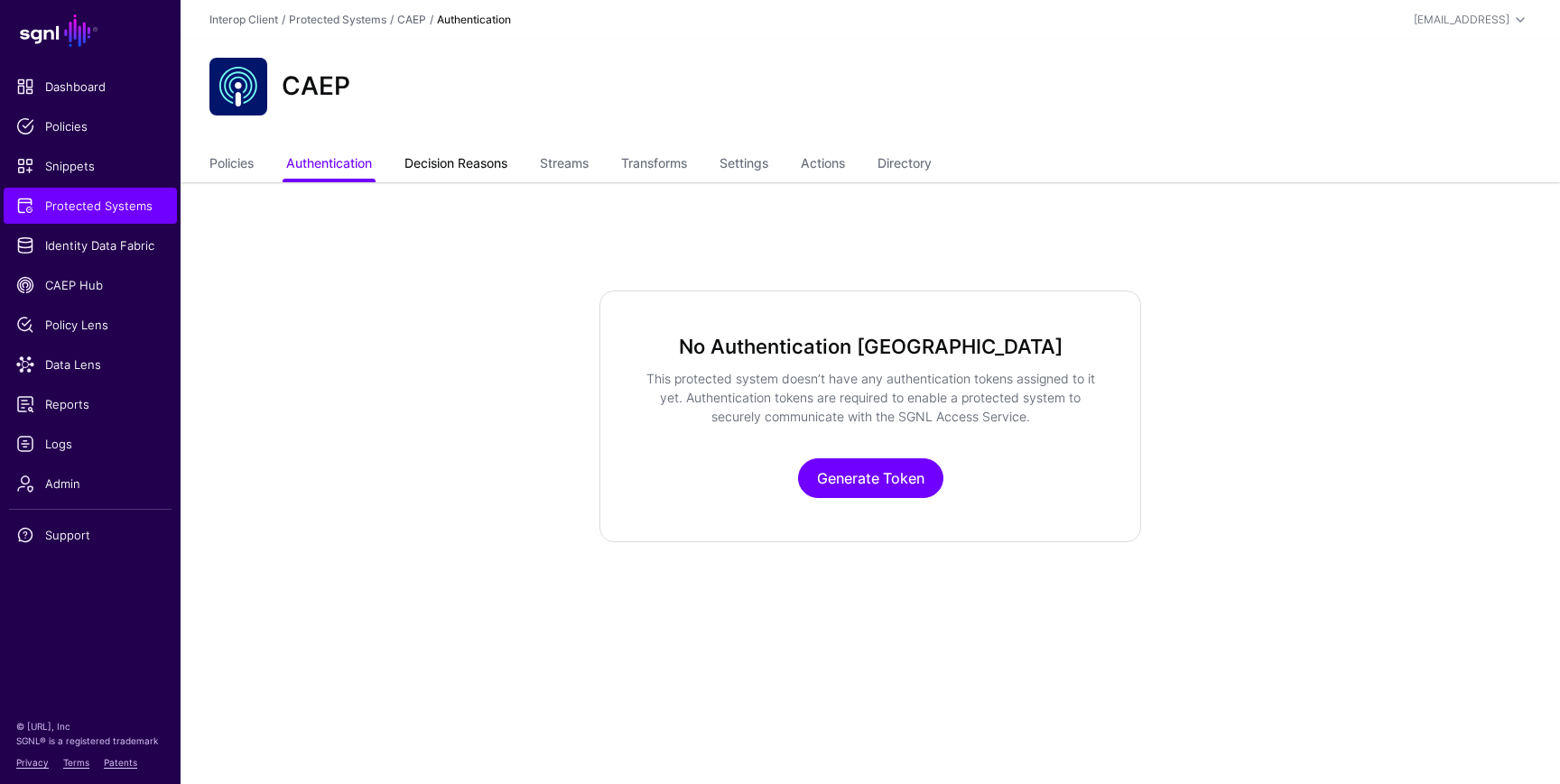
click at [440, 154] on link "Decision Reasons" at bounding box center [456, 165] width 103 height 34
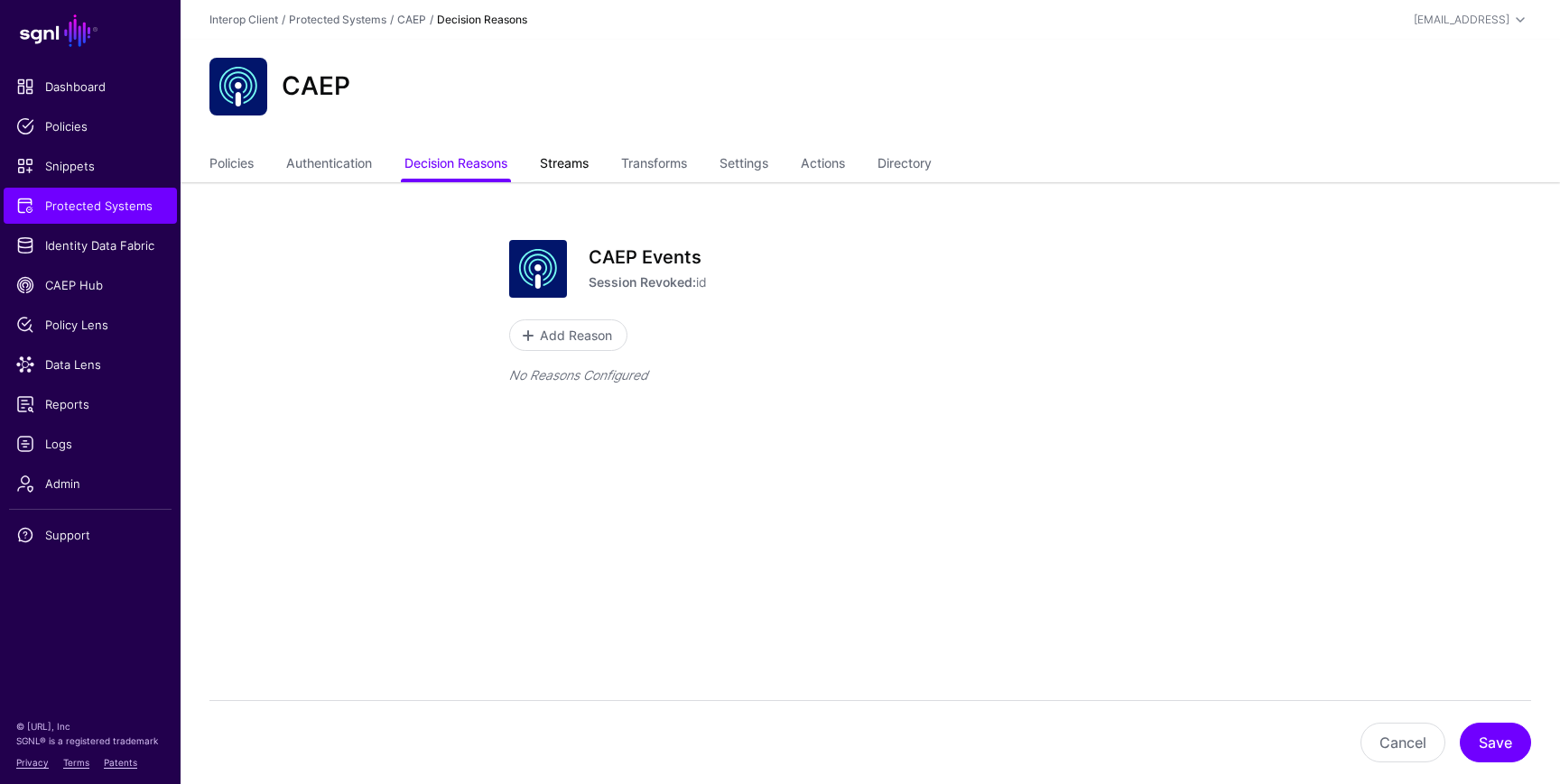
click at [556, 158] on link "Streams" at bounding box center [565, 165] width 49 height 34
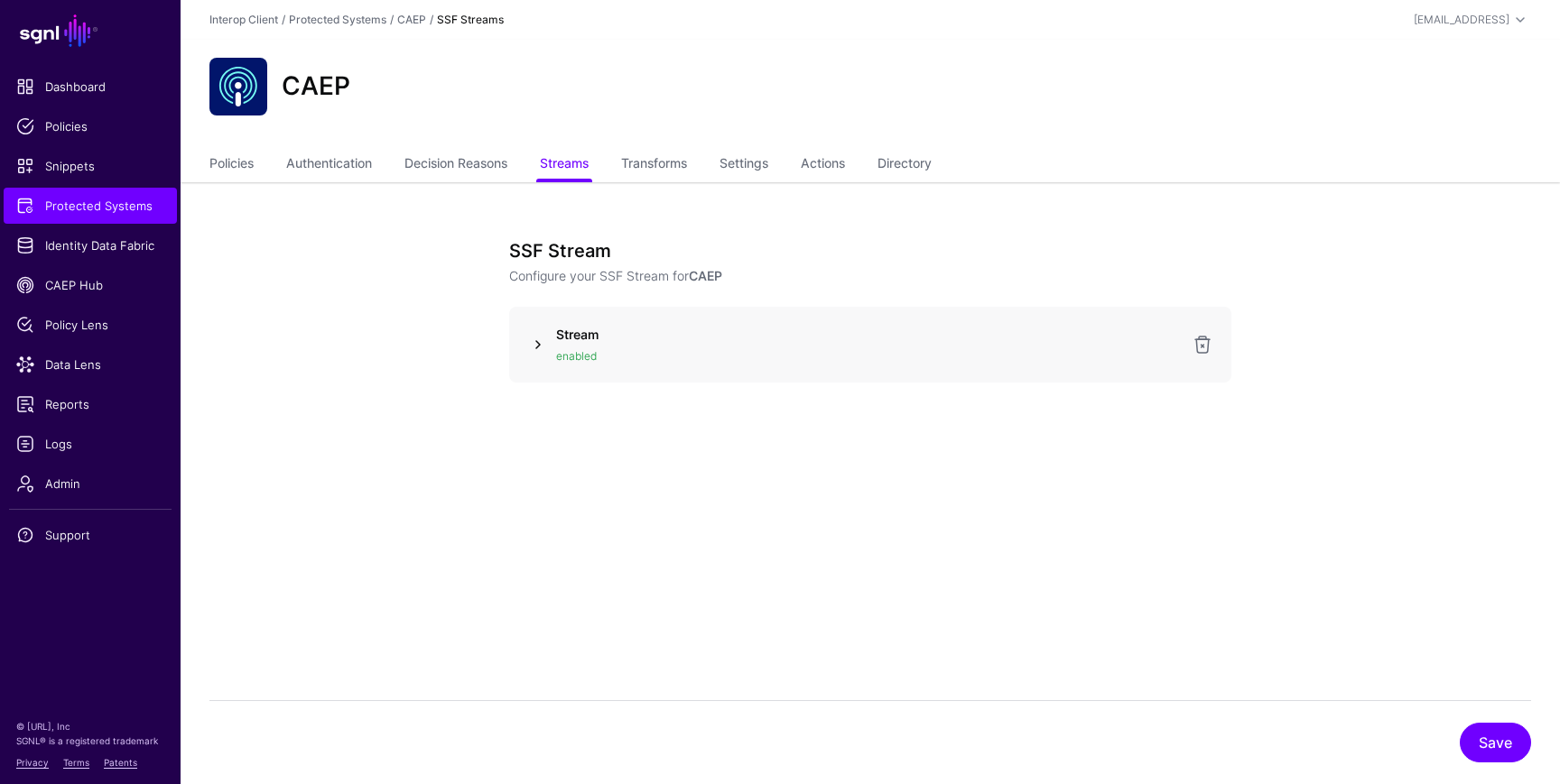
click at [530, 348] on link at bounding box center [538, 345] width 22 height 22
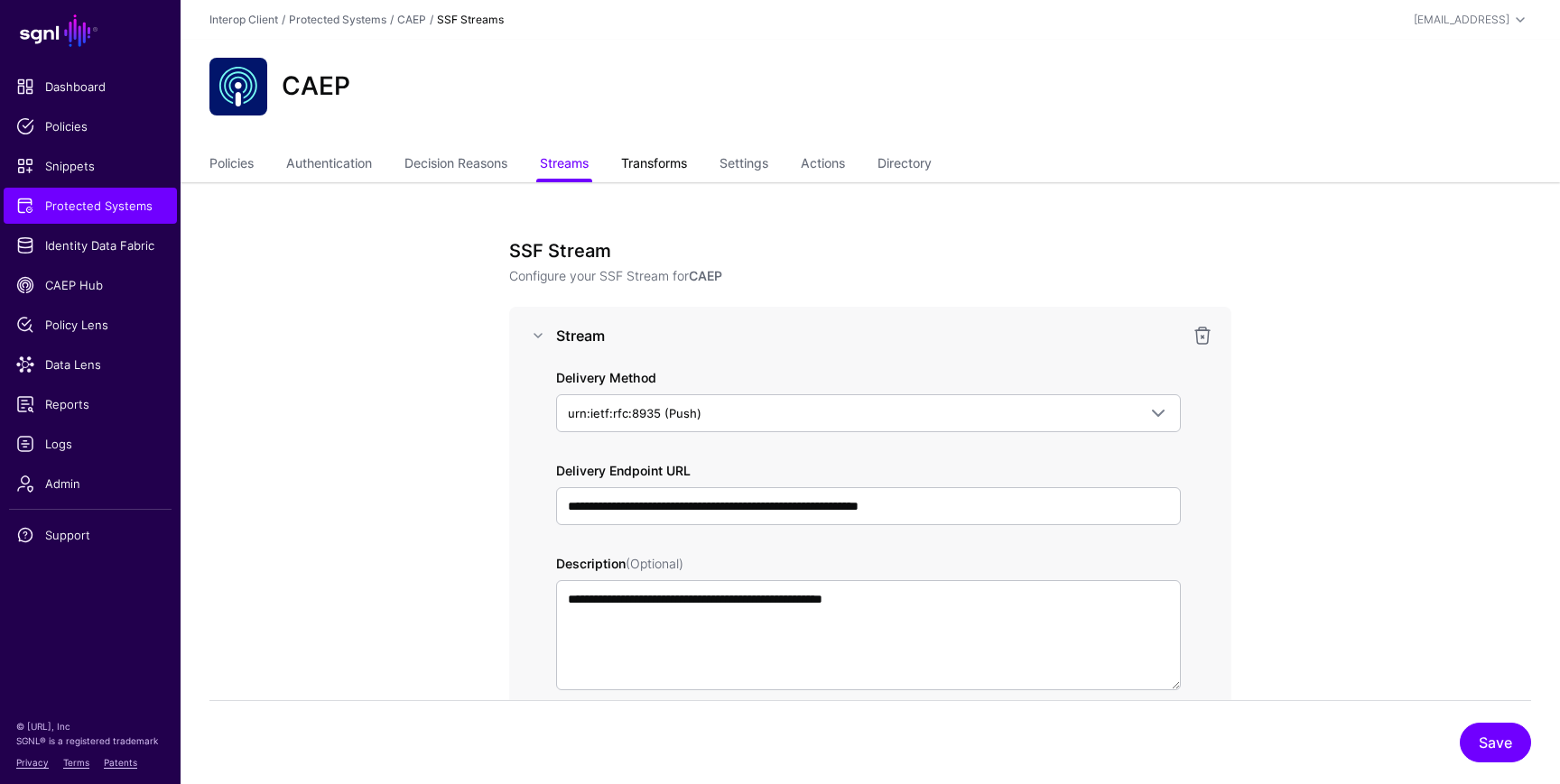
click at [648, 173] on link "Transforms" at bounding box center [654, 165] width 66 height 34
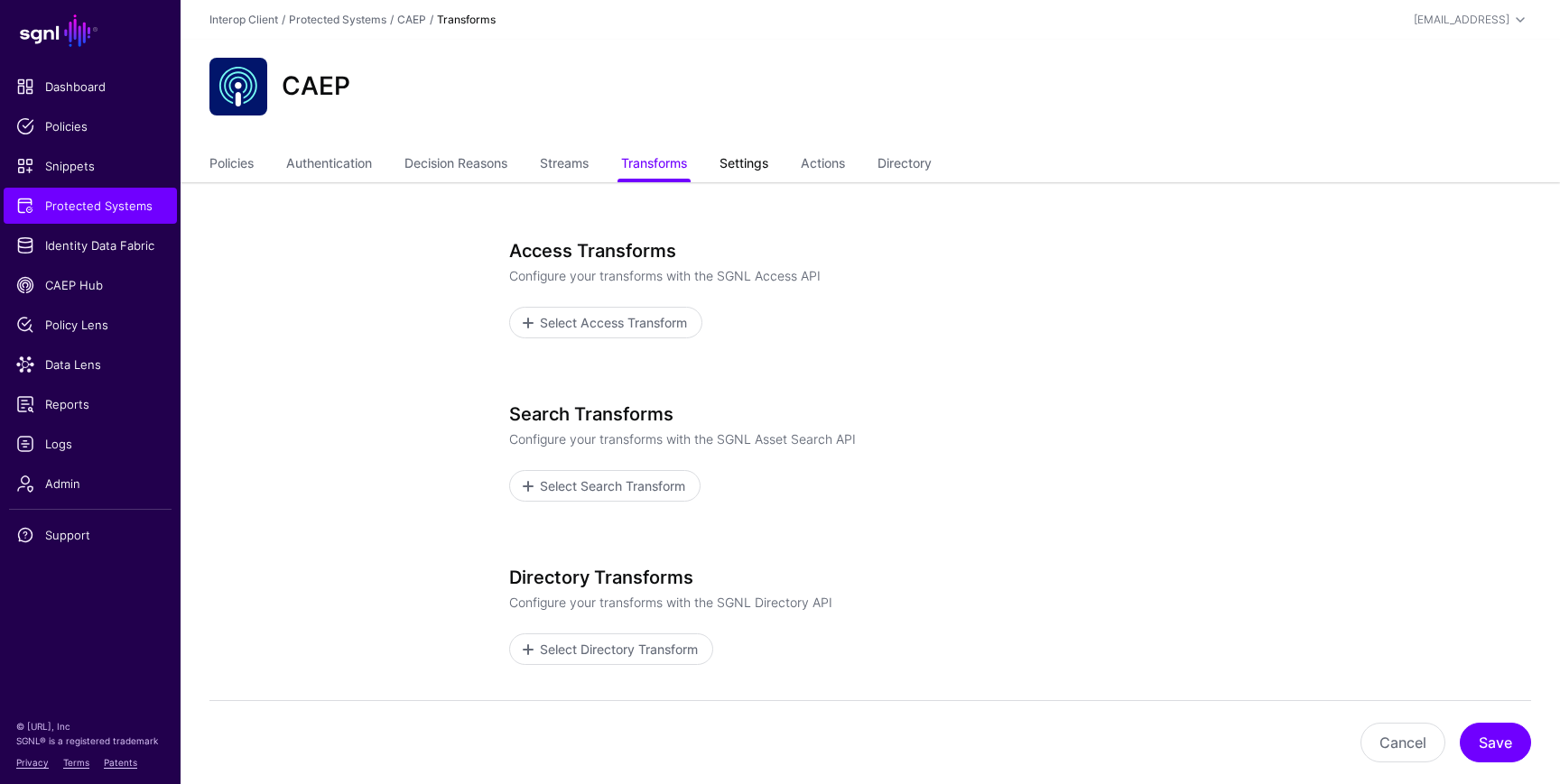
click at [755, 160] on link "Settings" at bounding box center [744, 165] width 49 height 34
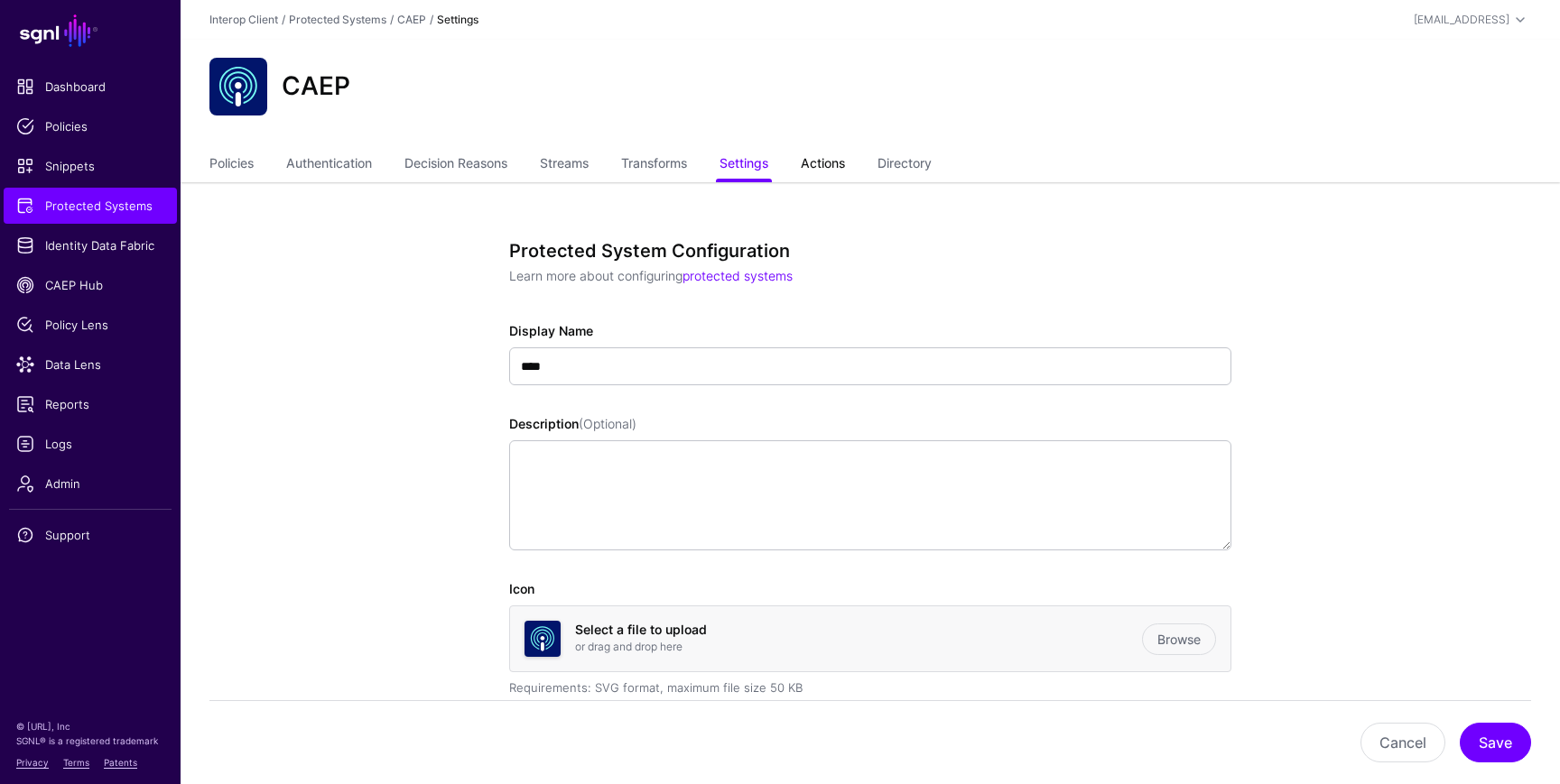
click at [840, 158] on link "Actions" at bounding box center [823, 165] width 44 height 34
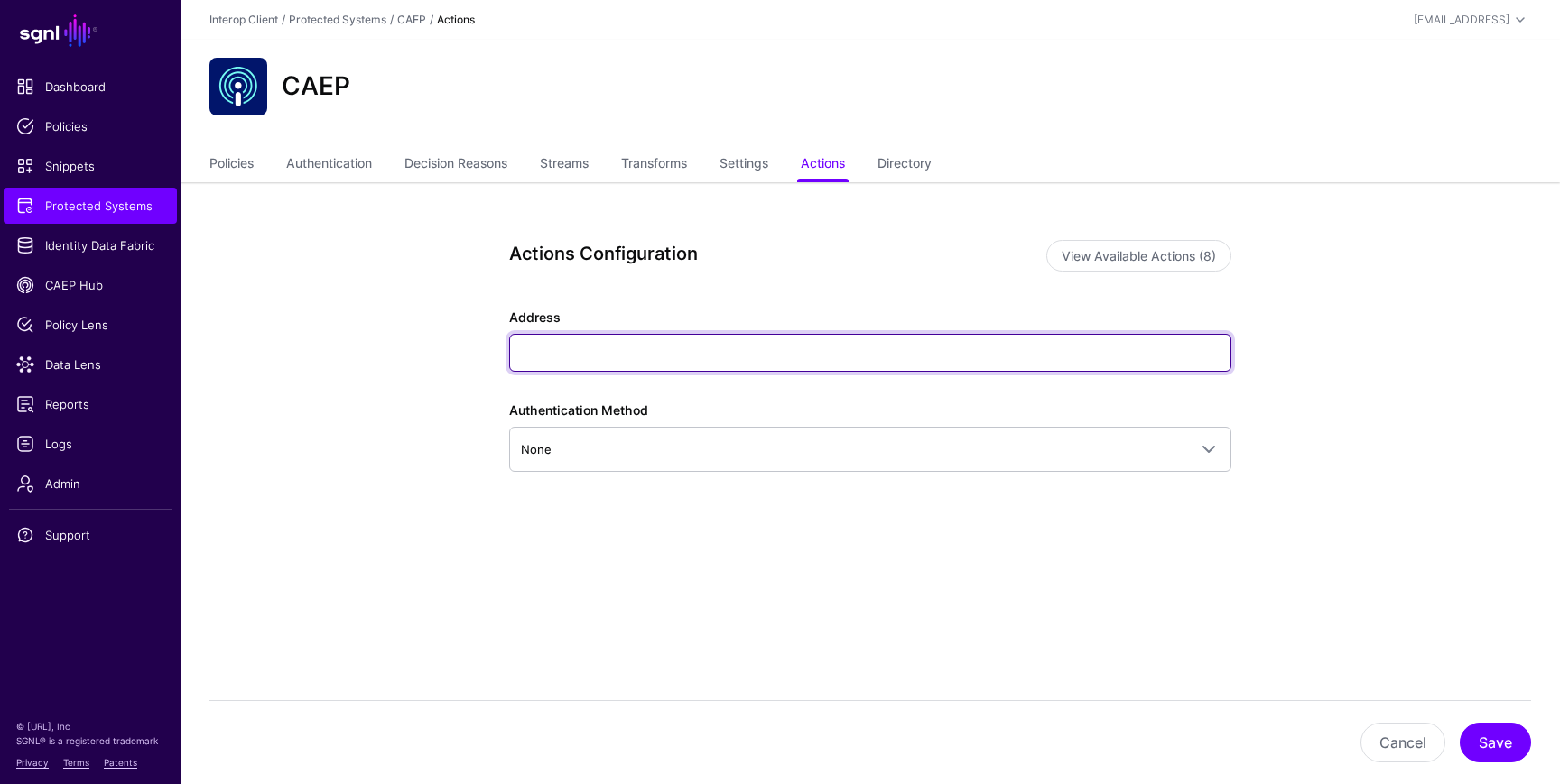
click at [520, 360] on input "Address" at bounding box center [870, 353] width 723 height 38
type input "****"
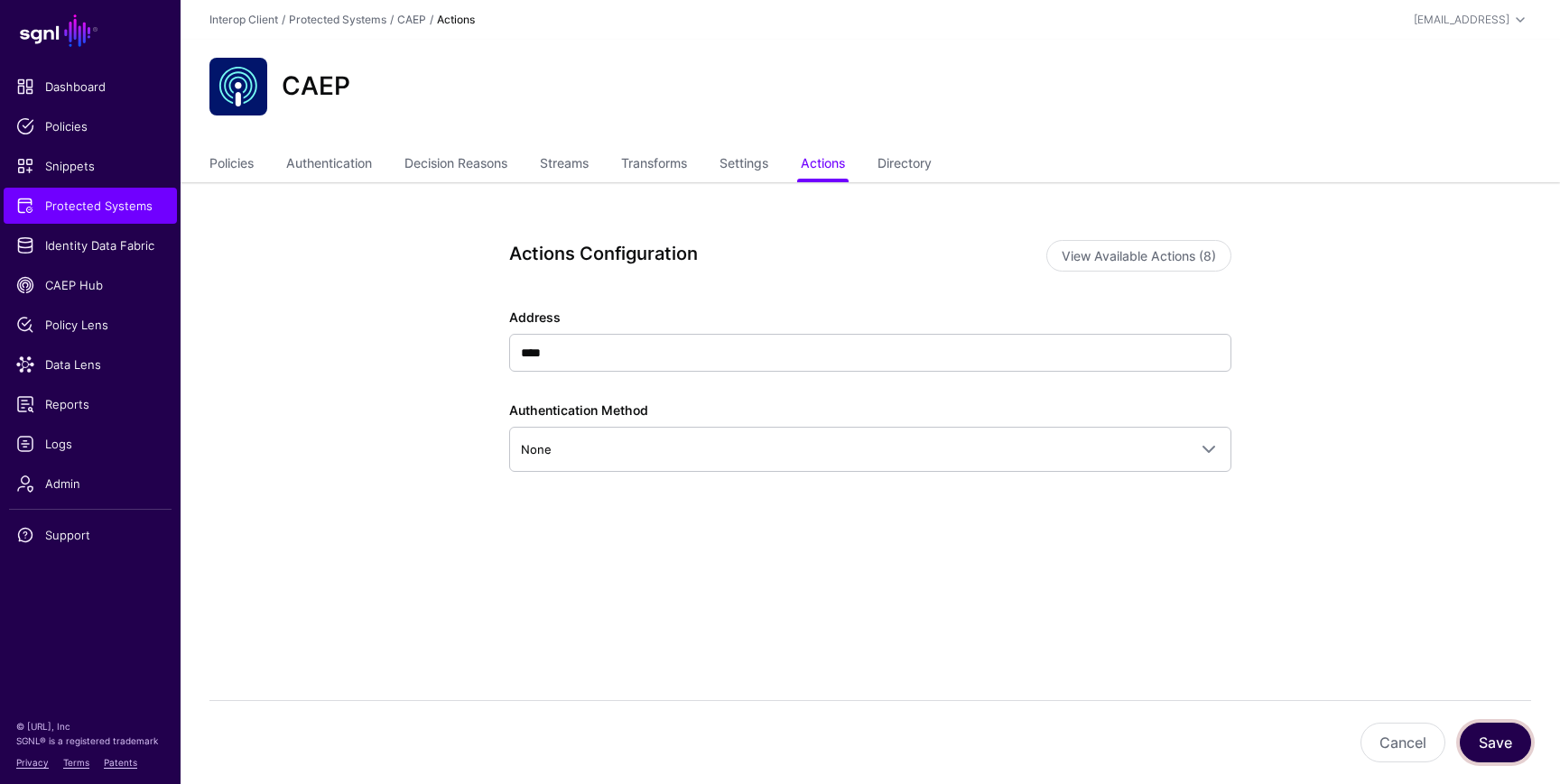
click at [1496, 732] on button "Save" at bounding box center [1495, 743] width 72 height 40
click at [899, 165] on link "Directory" at bounding box center [904, 165] width 54 height 34
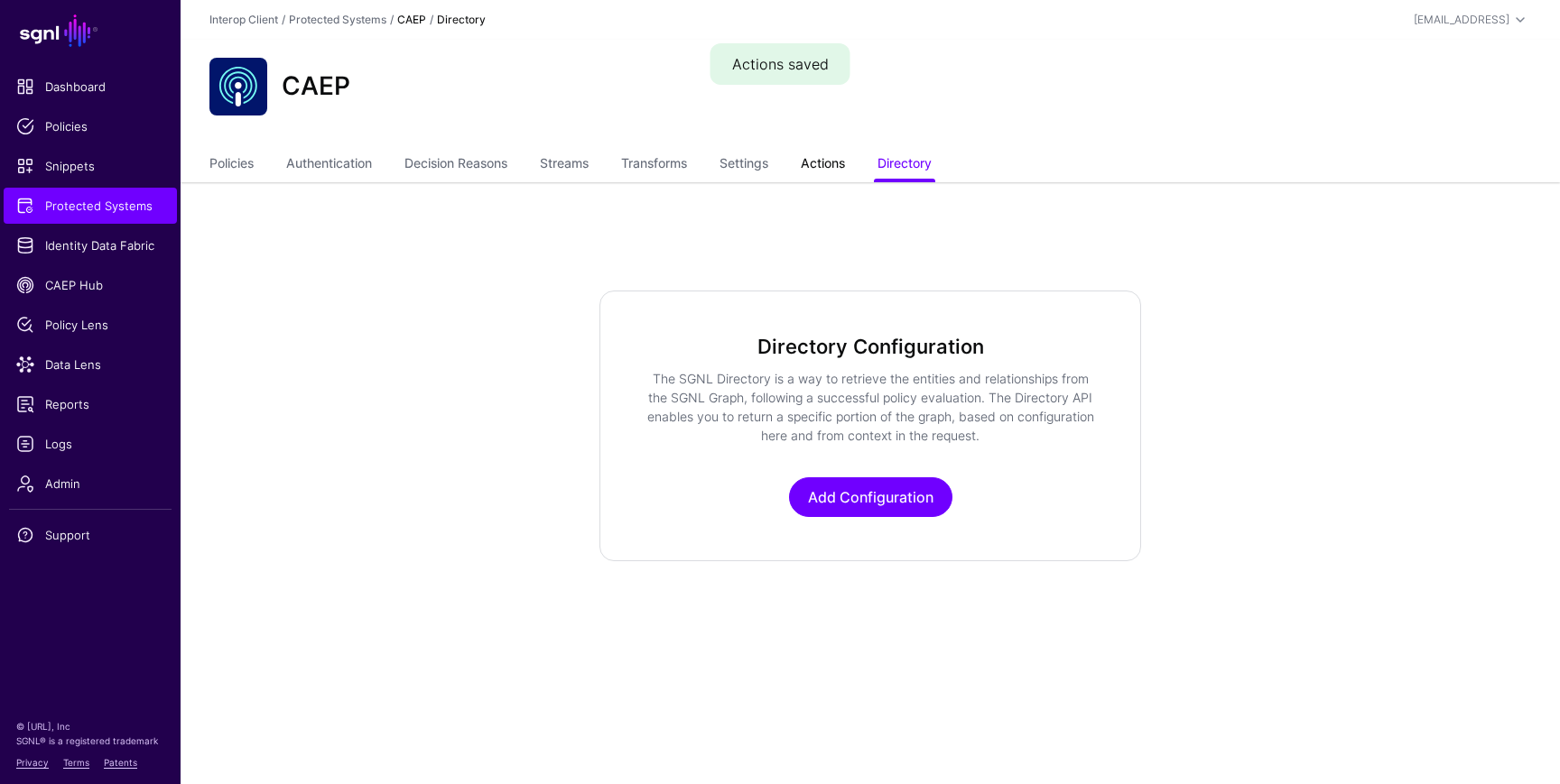
click at [833, 164] on link "Actions" at bounding box center [823, 165] width 44 height 34
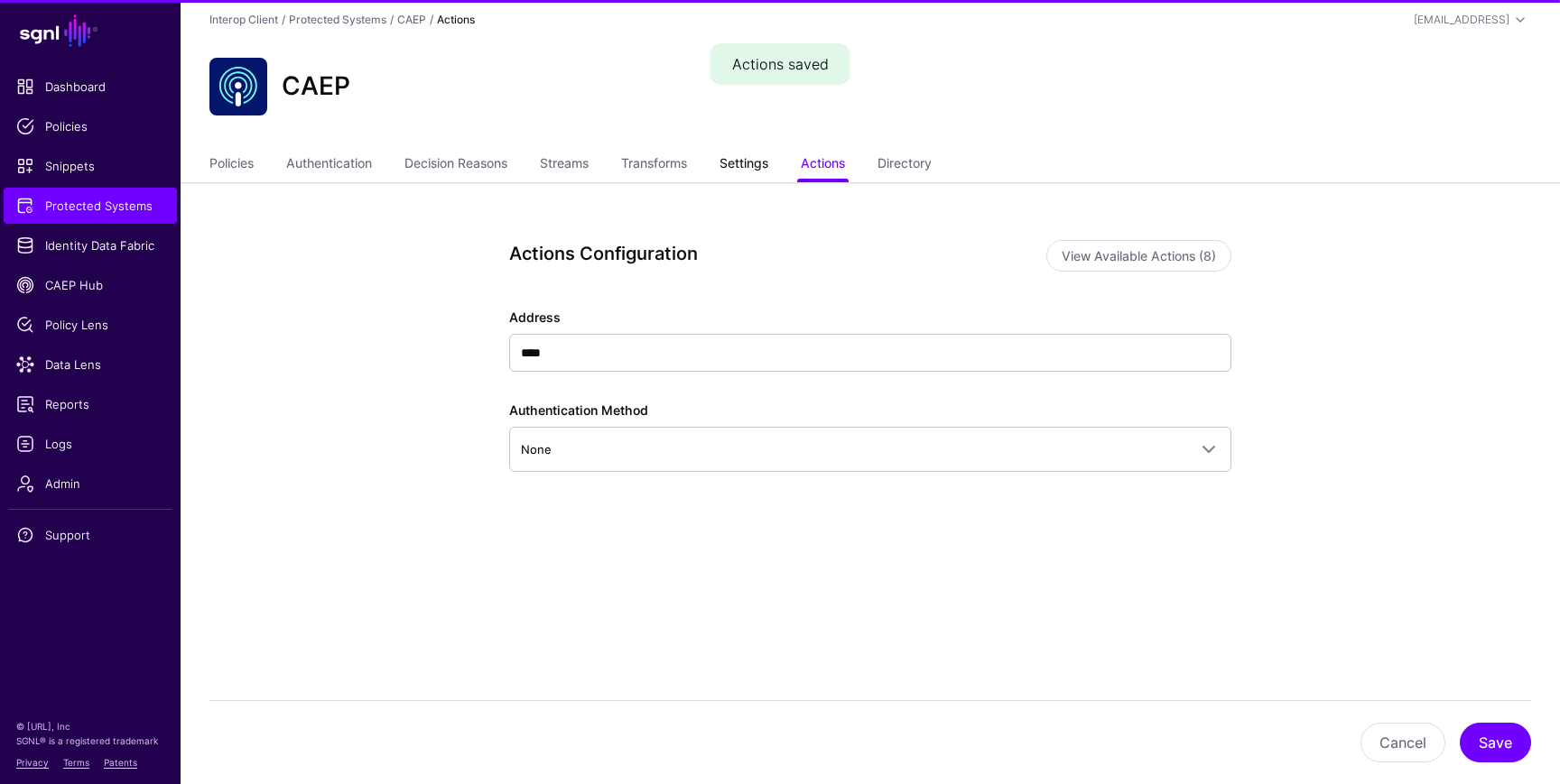
click at [752, 162] on link "Settings" at bounding box center [744, 165] width 49 height 34
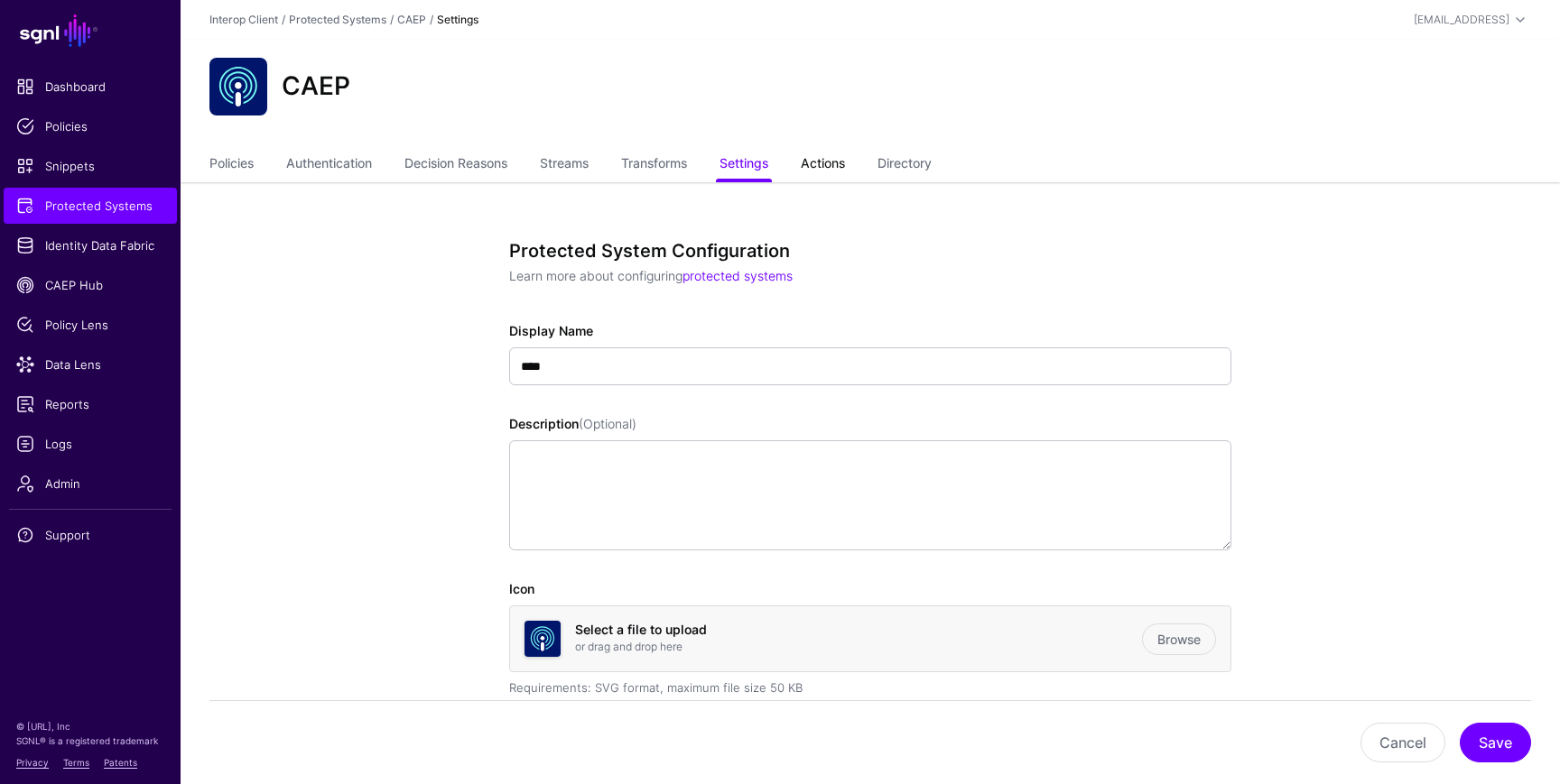
click at [845, 177] on link "Actions" at bounding box center [823, 165] width 44 height 34
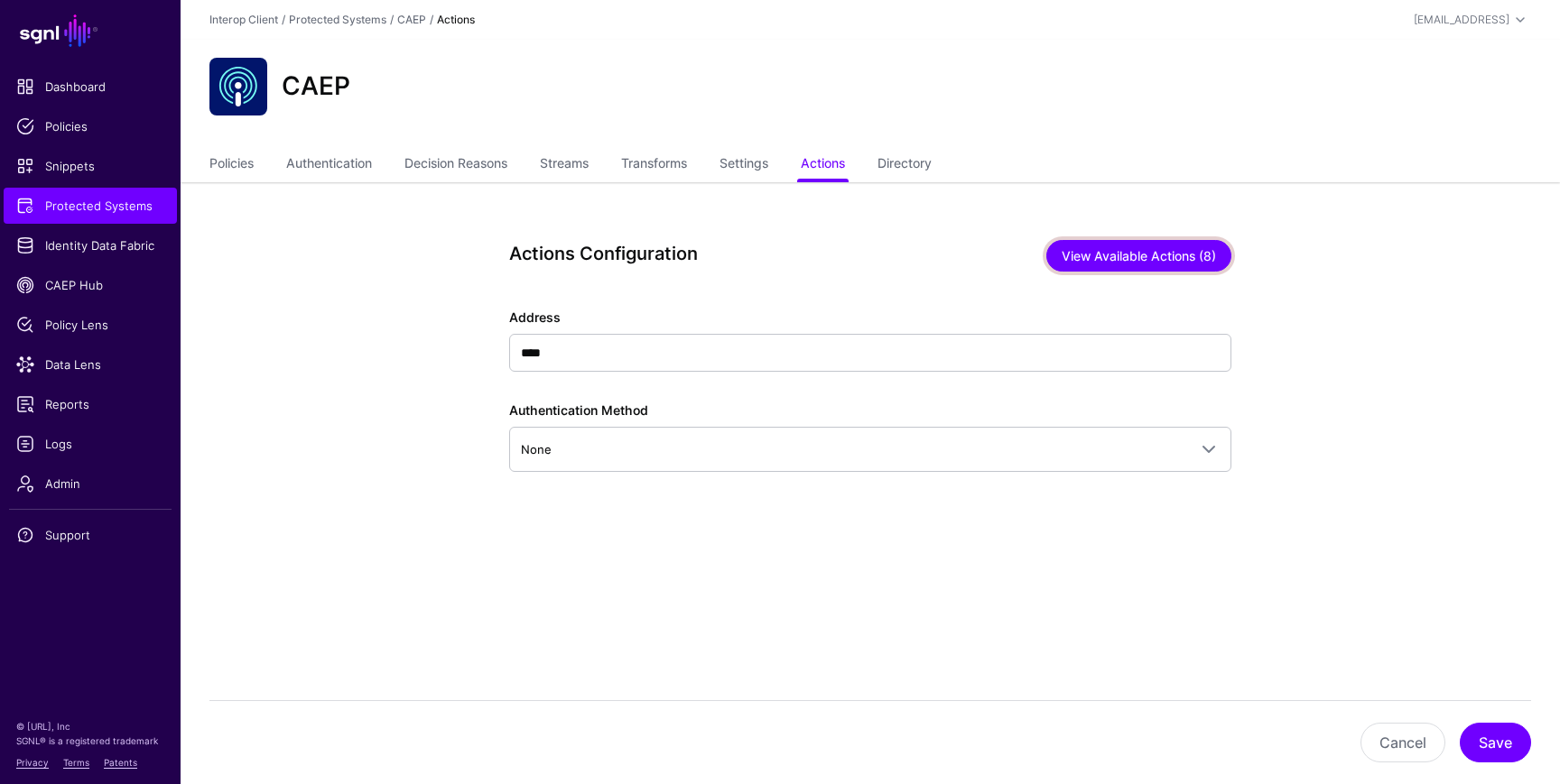
click at [1104, 246] on button "View Available Actions (8)" at bounding box center [1138, 256] width 185 height 31
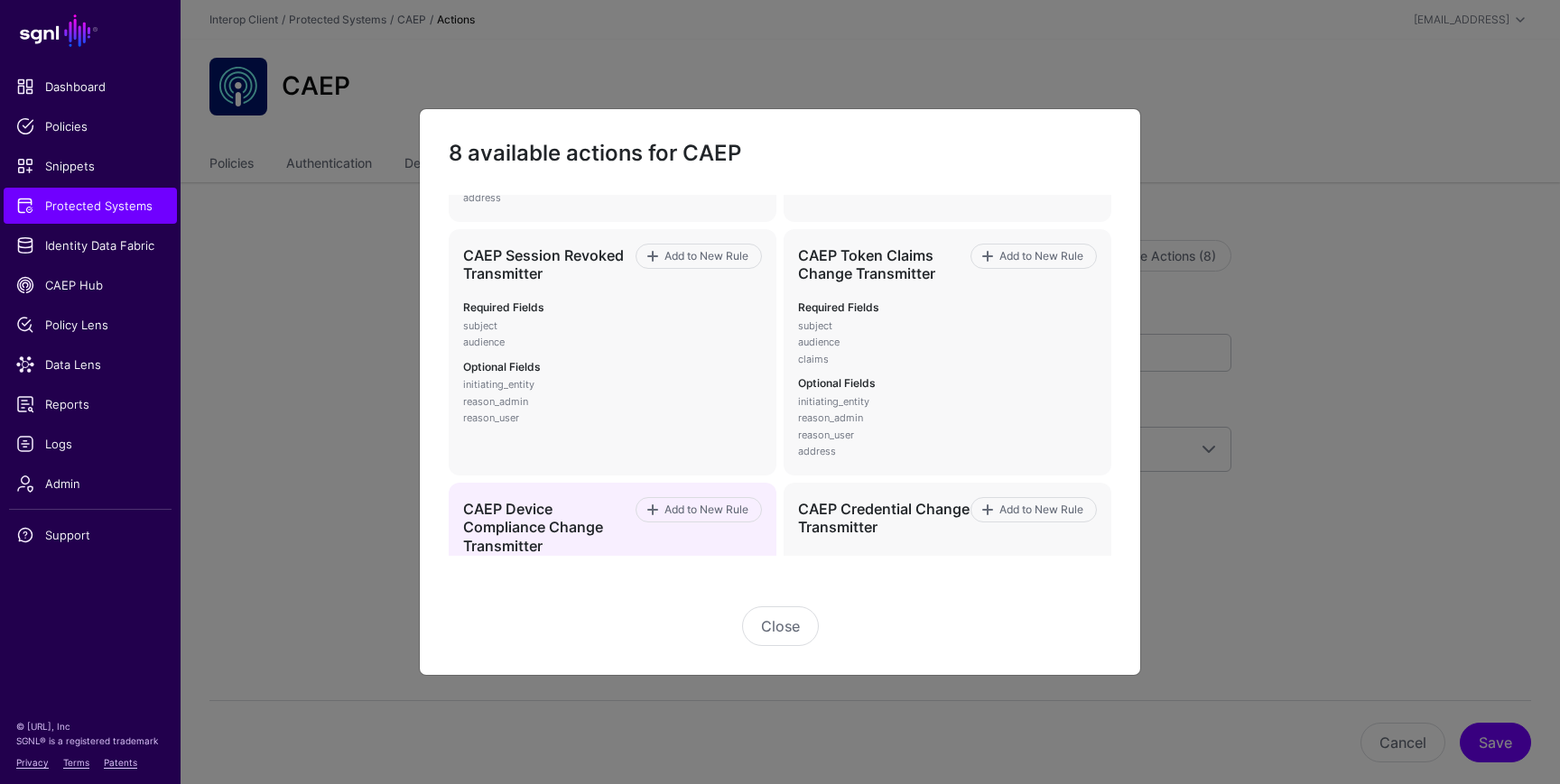
scroll to position [228, 0]
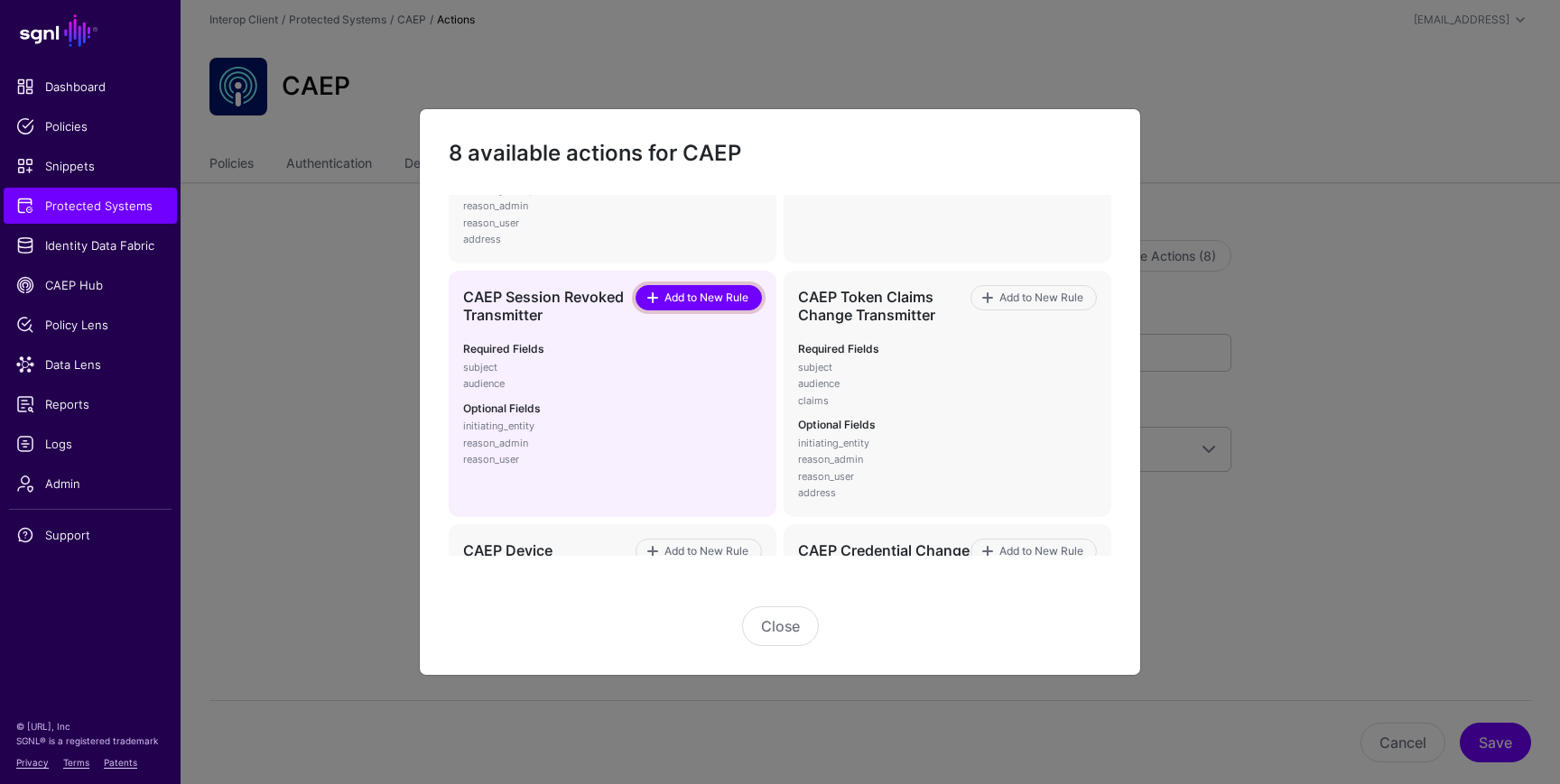
click at [699, 295] on span "Add to New Rule" at bounding box center [707, 298] width 88 height 17
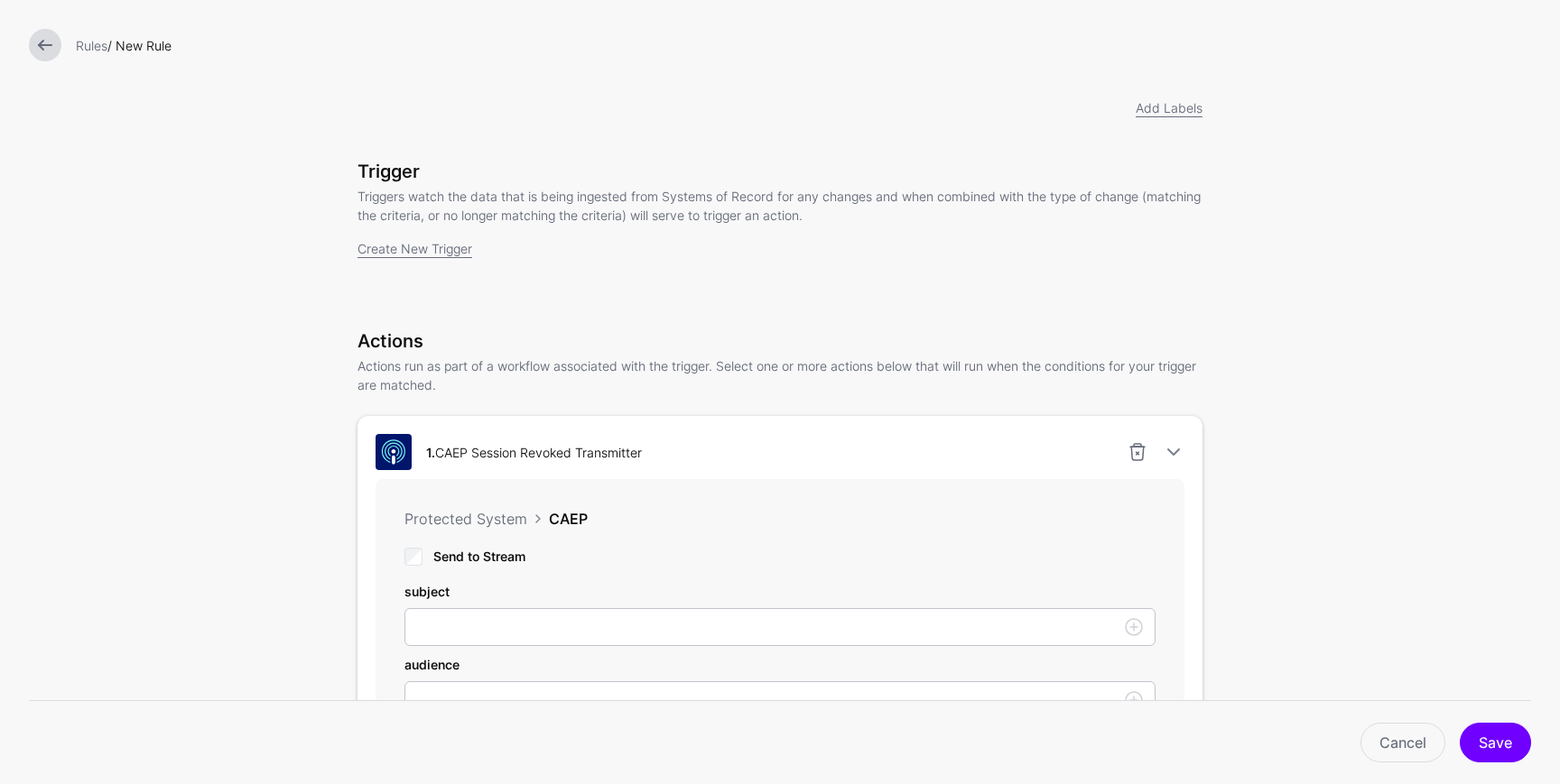
scroll to position [53, 0]
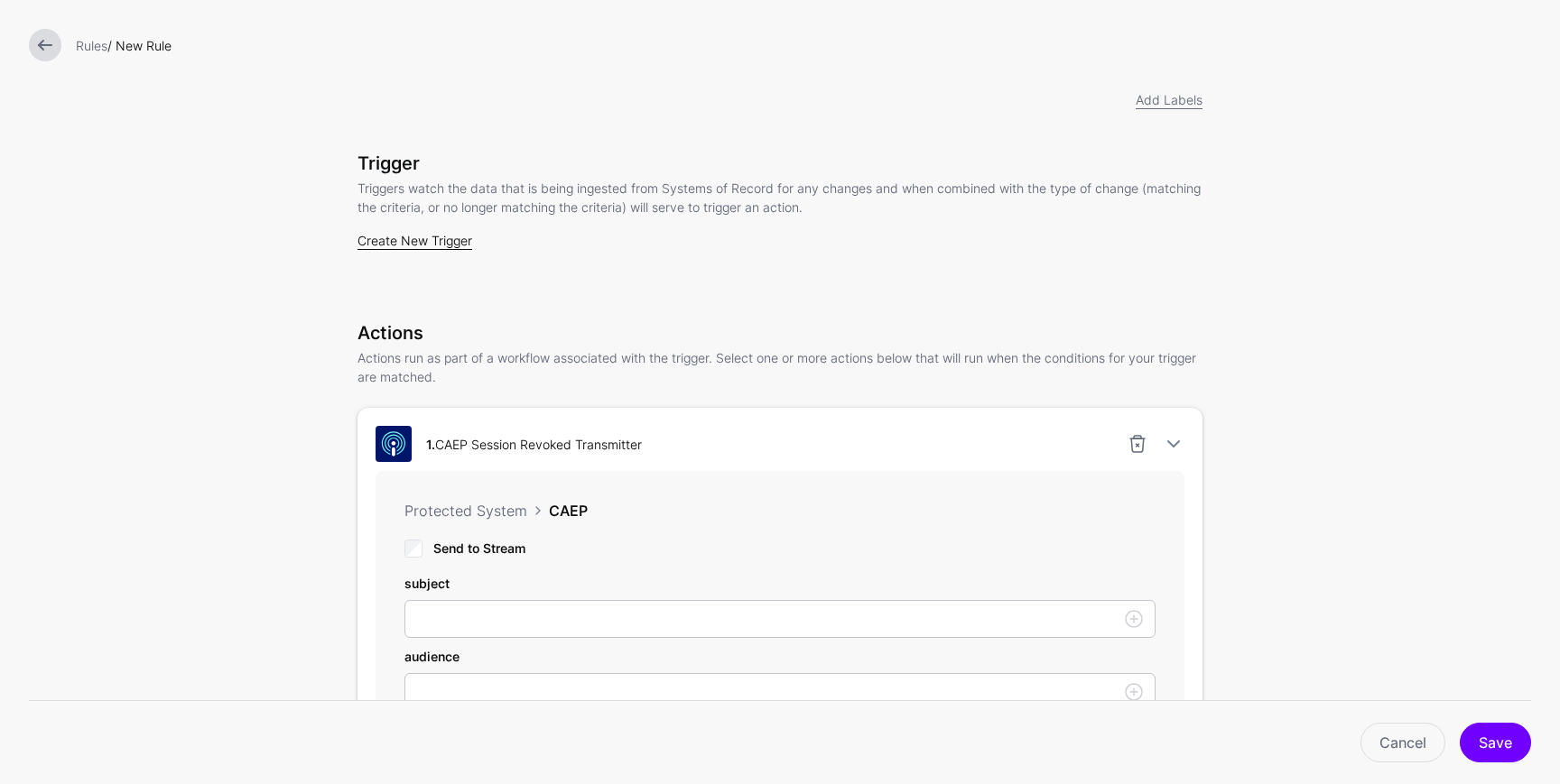
type input "********"
click at [372, 245] on link "Create New Trigger" at bounding box center [415, 241] width 115 height 16
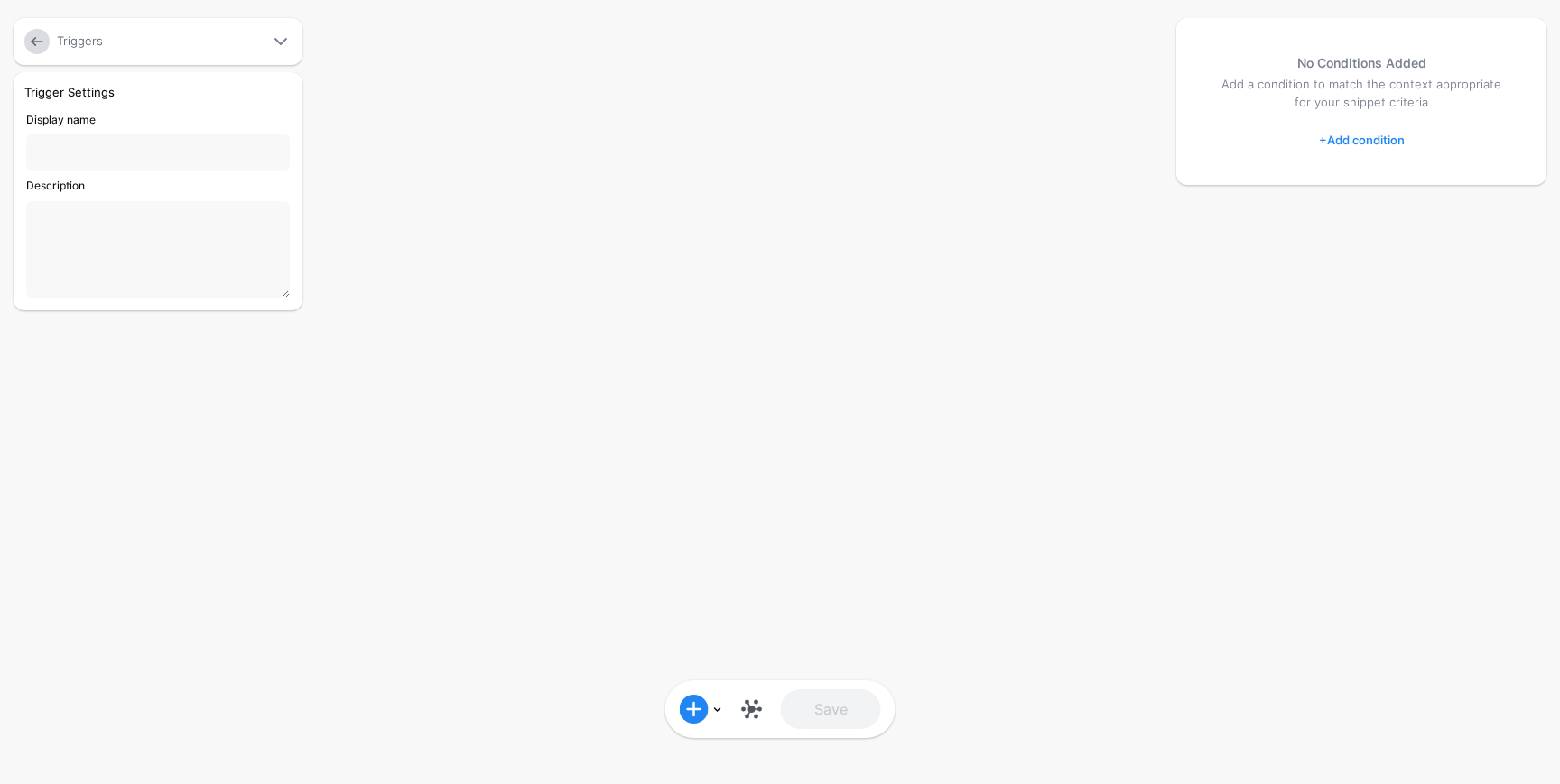
click at [116, 169] on input "Display name" at bounding box center [158, 152] width 264 height 36
click at [36, 46] on link at bounding box center [37, 41] width 25 height 25
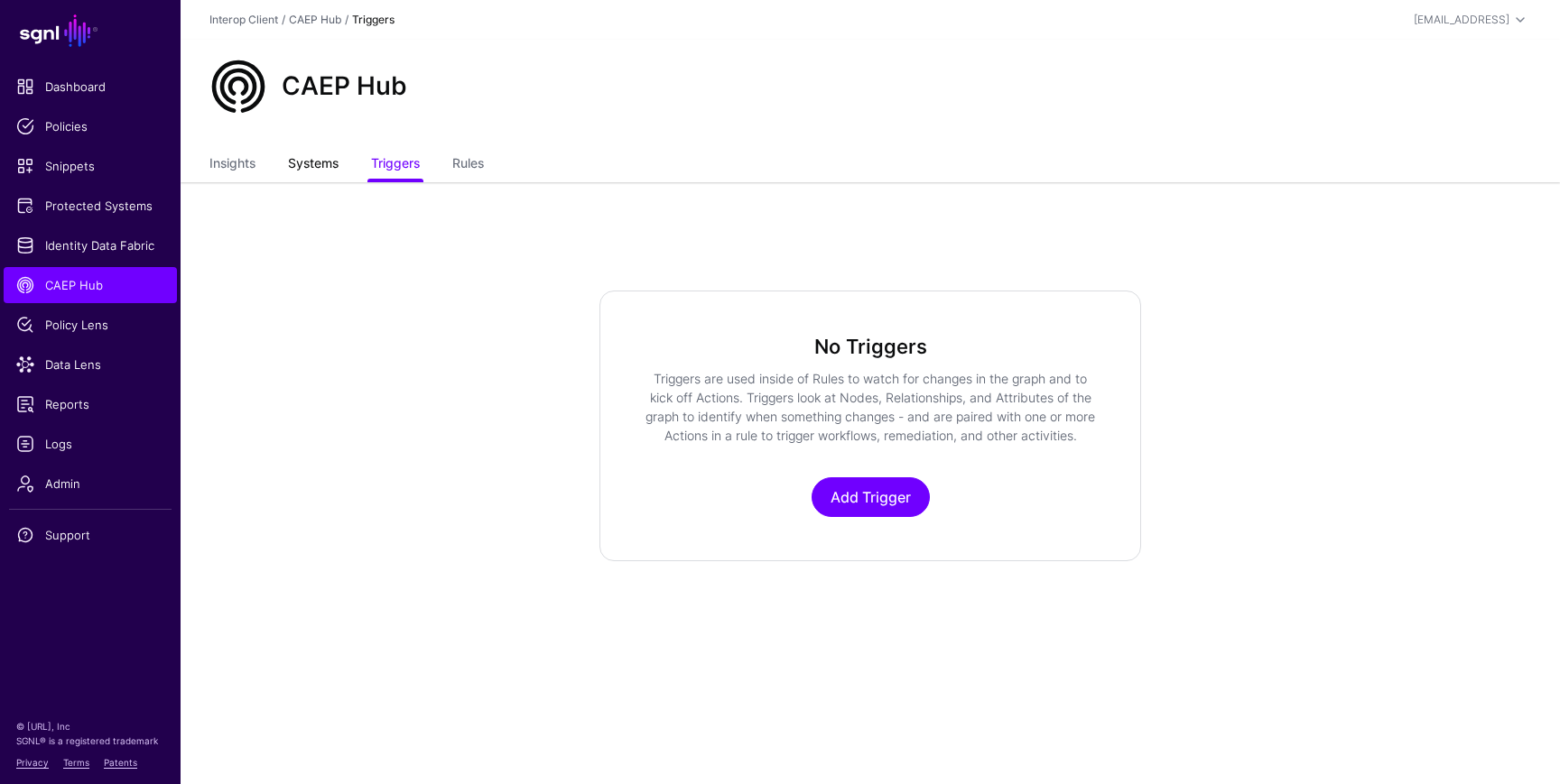
click at [326, 161] on link "Systems" at bounding box center [314, 165] width 51 height 34
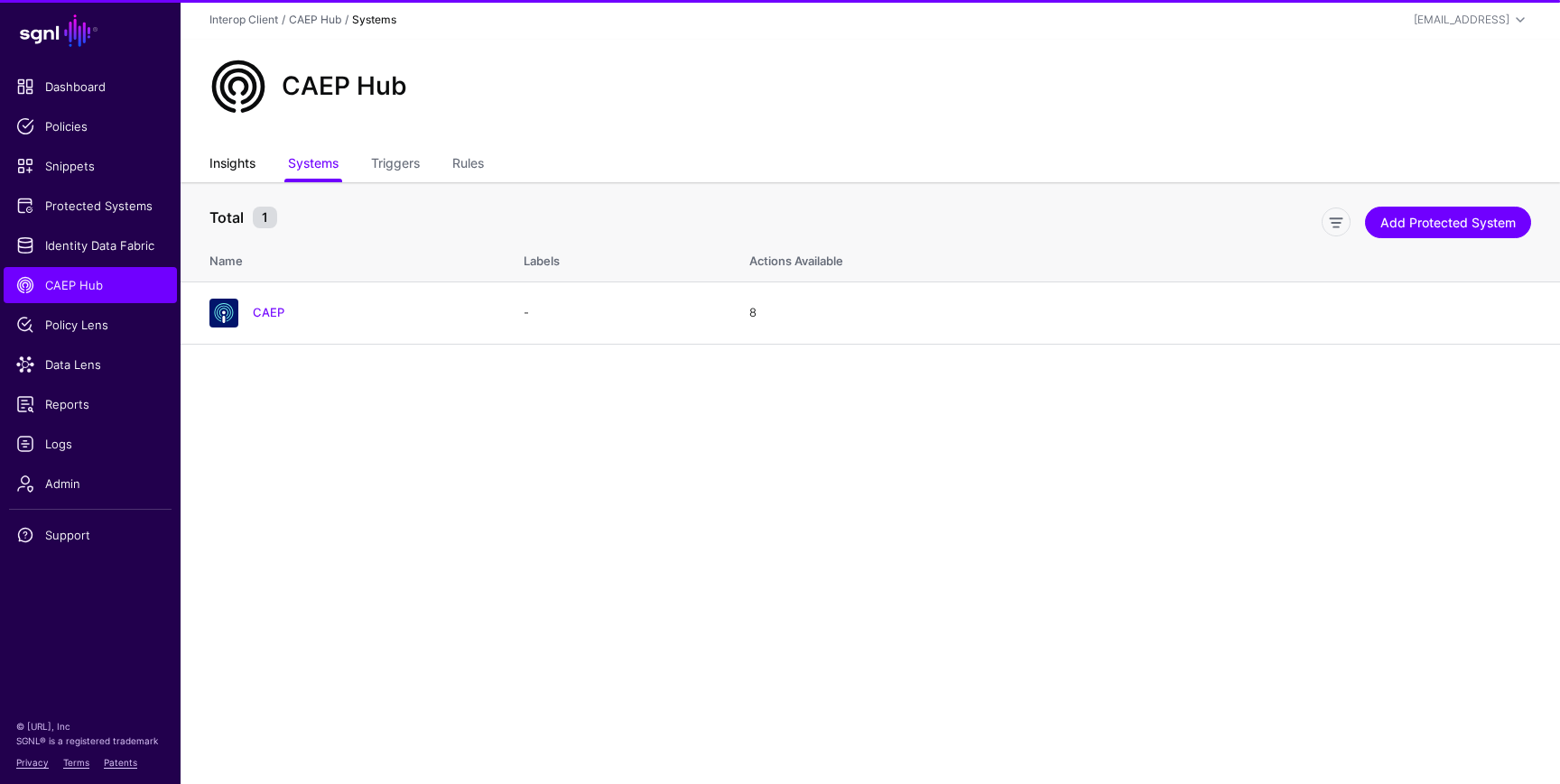
click at [240, 163] on link "Insights" at bounding box center [232, 165] width 46 height 34
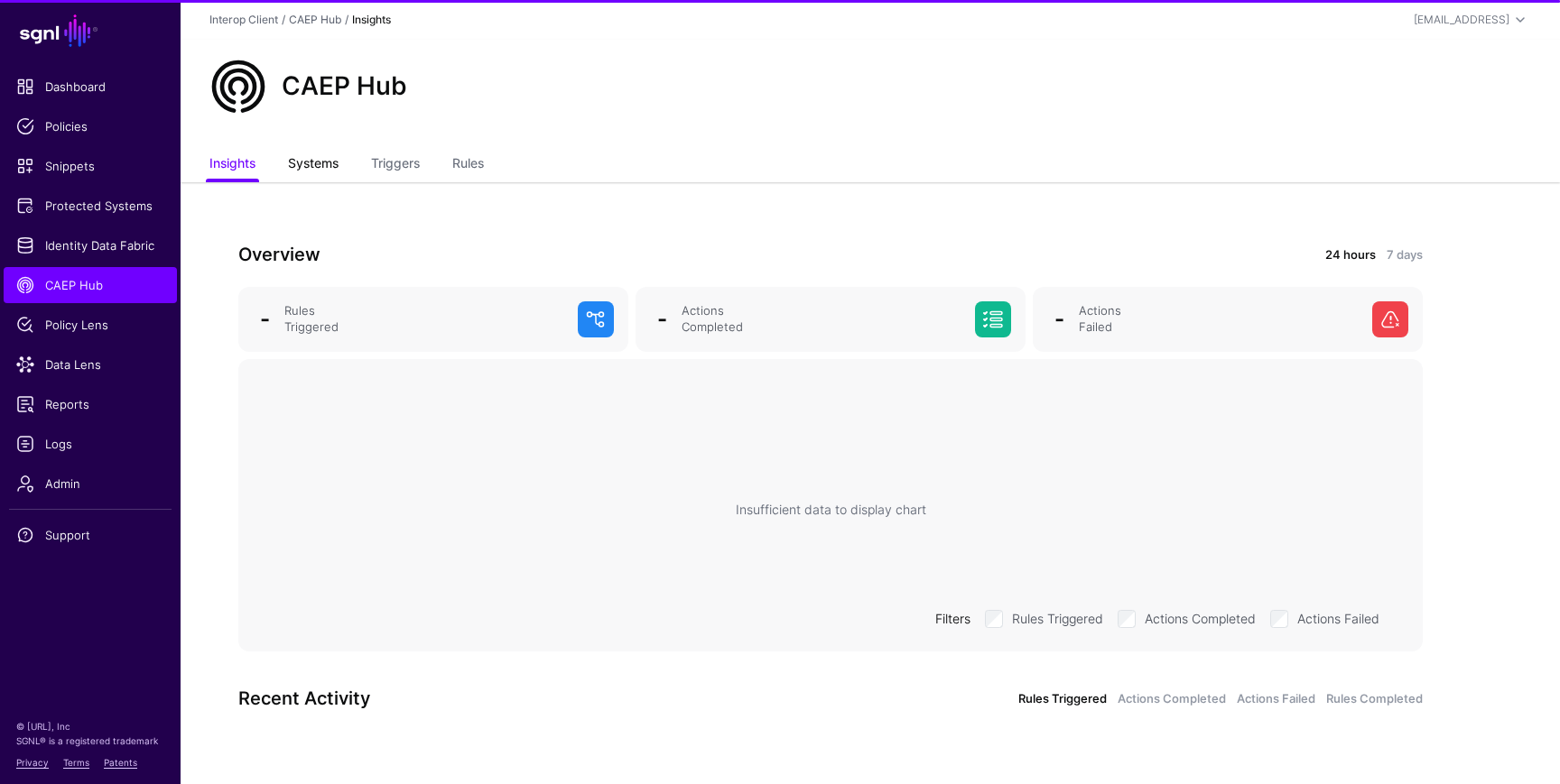
click at [316, 165] on link "Systems" at bounding box center [314, 165] width 51 height 34
